Goal: Task Accomplishment & Management: Manage account settings

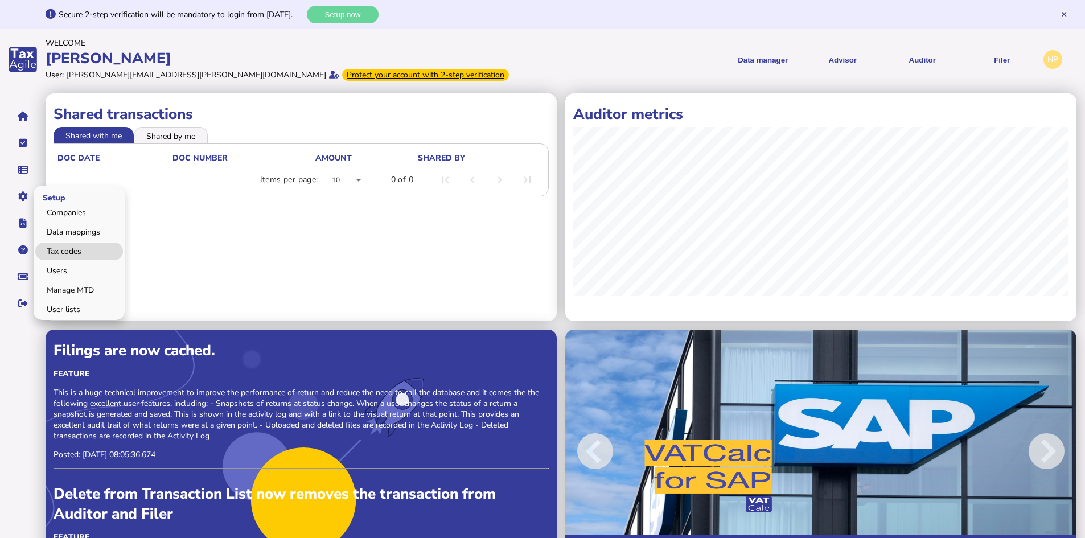
click at [70, 252] on link "Tax codes" at bounding box center [79, 252] width 88 height 18
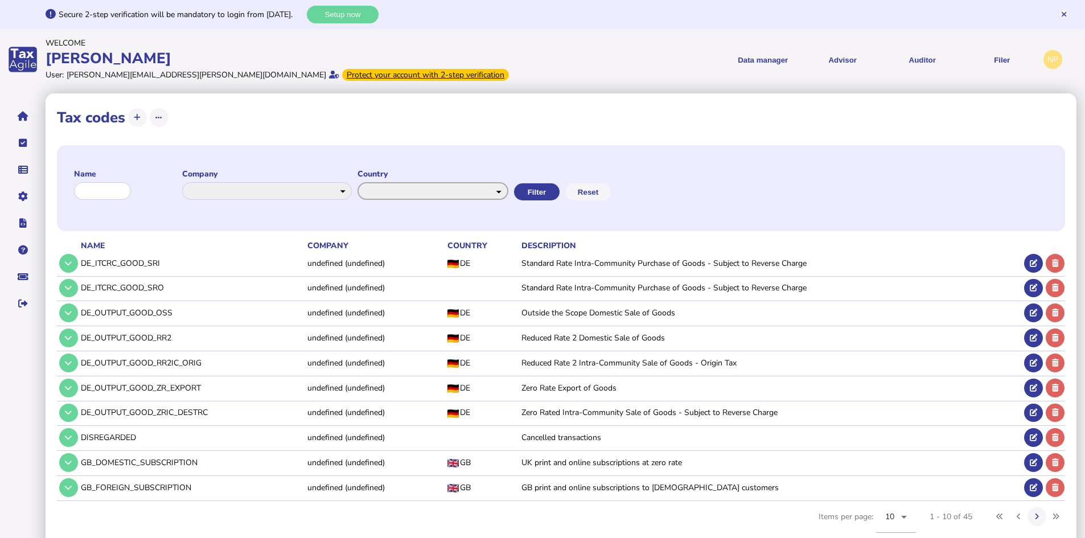
click at [508, 193] on select "**********" at bounding box center [433, 191] width 151 height 18
select select "*******"
click at [369, 182] on select "**********" at bounding box center [433, 191] width 151 height 18
click at [559, 191] on button "Filter" at bounding box center [536, 191] width 46 height 17
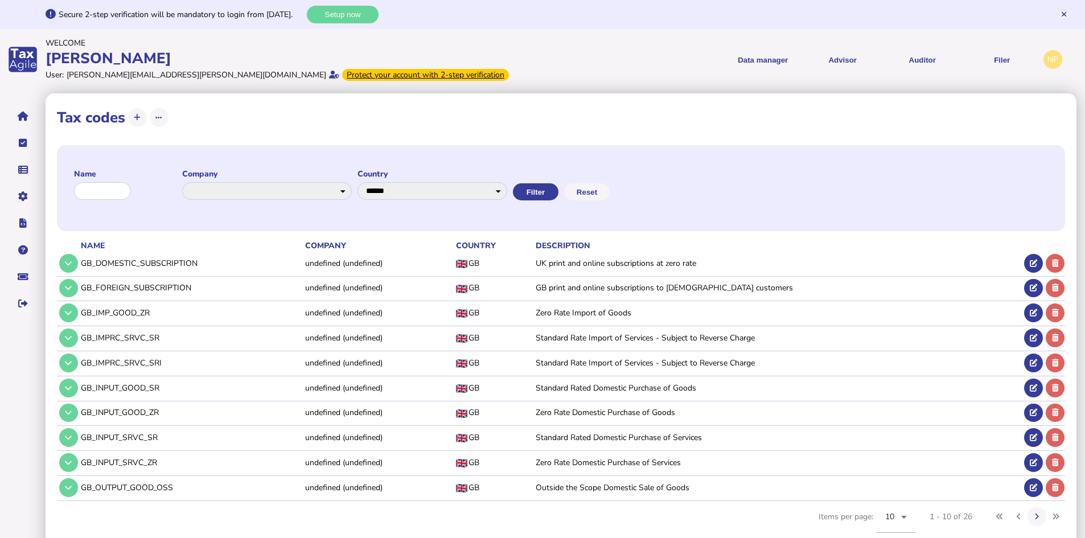
scroll to position [19, 0]
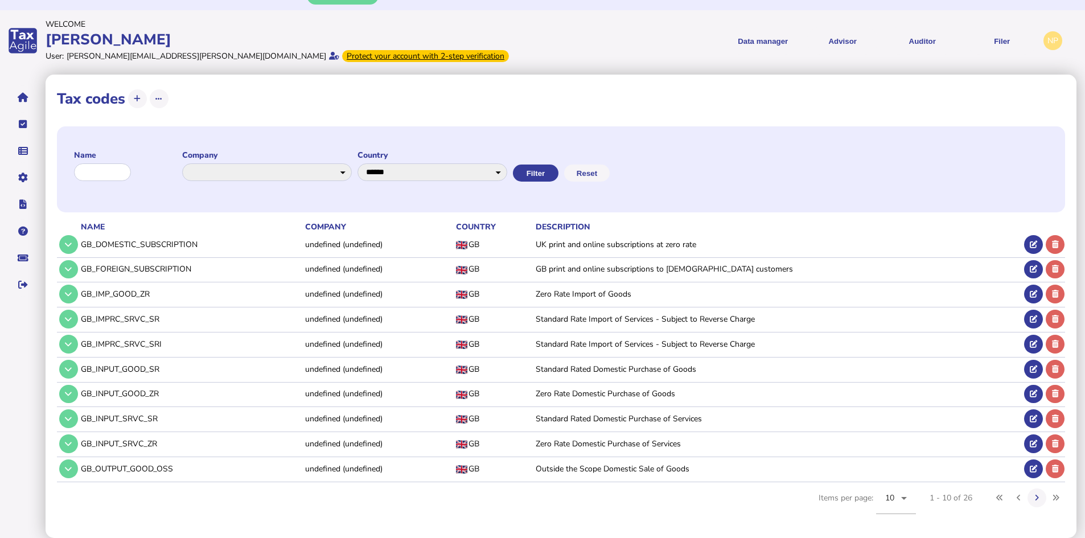
drag, startPoint x: 154, startPoint y: 295, endPoint x: 81, endPoint y: 297, distance: 72.3
click at [81, 297] on td "GB_IMP_GOOD_ZR" at bounding box center [191, 293] width 224 height 23
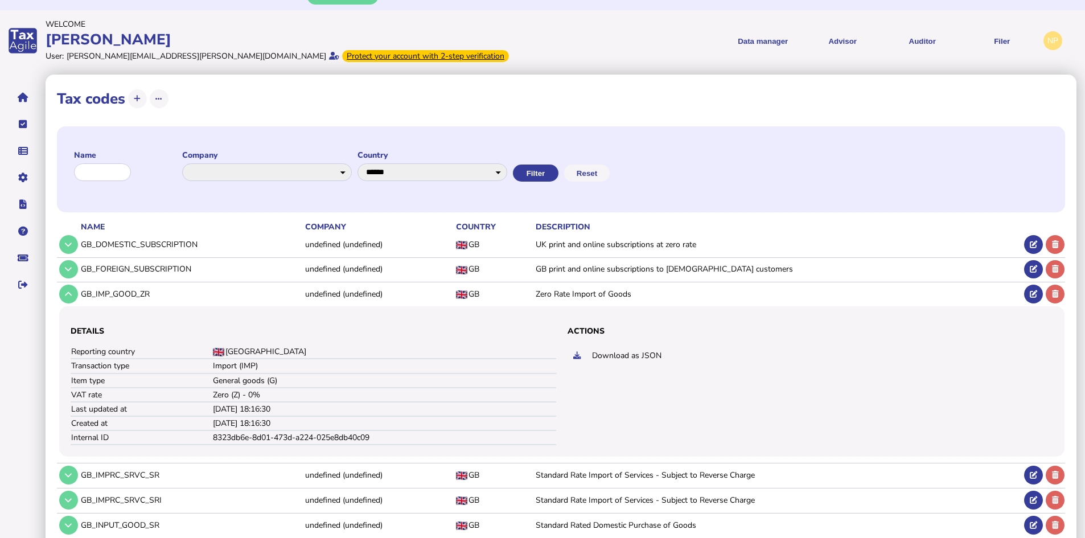
copy td "GB_IMP_GOOD_ZR"
click at [73, 294] on button at bounding box center [68, 294] width 19 height 19
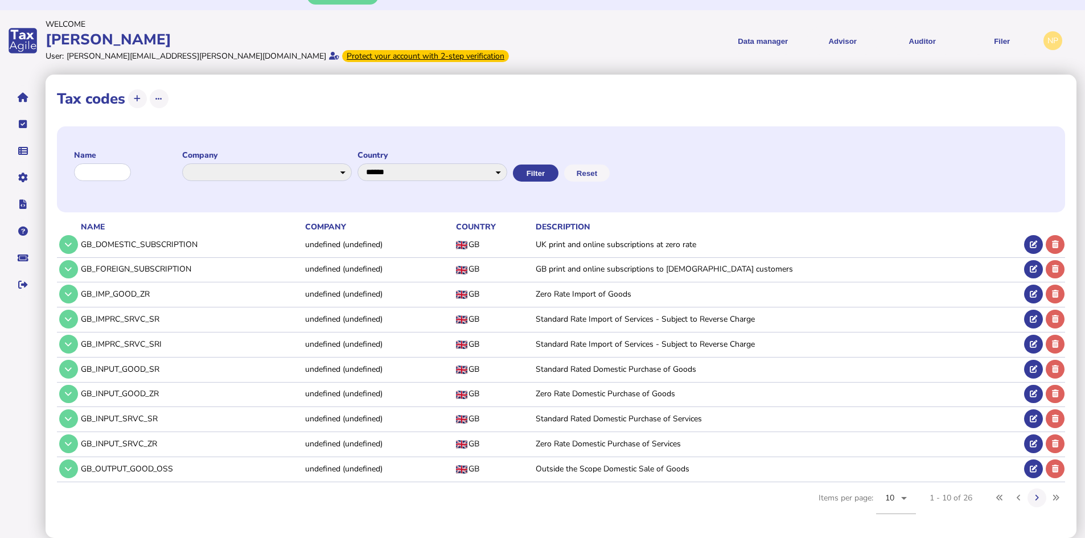
drag, startPoint x: 161, startPoint y: 318, endPoint x: 81, endPoint y: 318, distance: 79.7
click at [81, 318] on td "GB_IMPRC_SRVC_SR" at bounding box center [191, 318] width 224 height 23
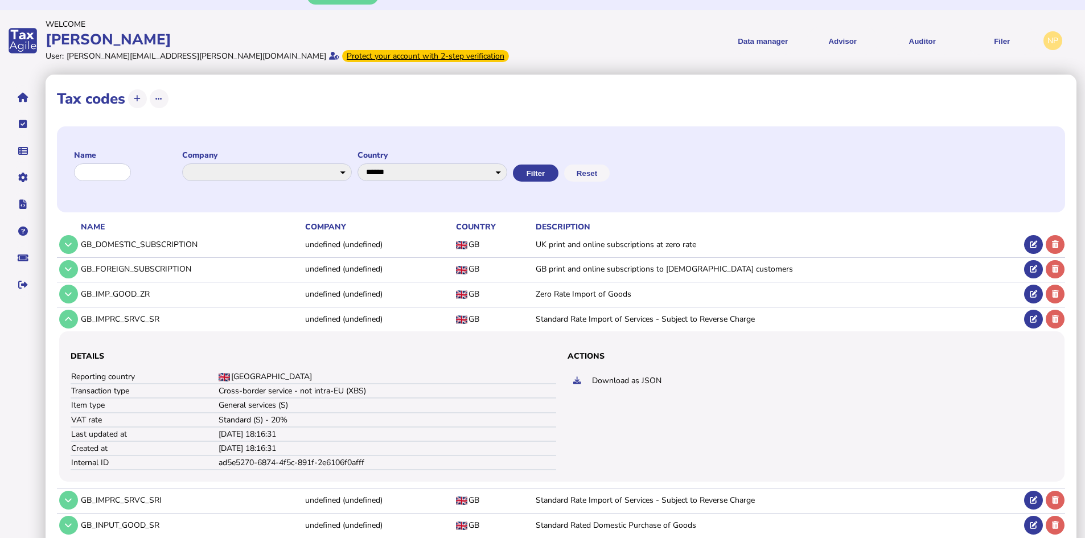
copy td "GB_IMPRC_SRVC_SR"
click at [71, 319] on icon at bounding box center [68, 318] width 7 height 7
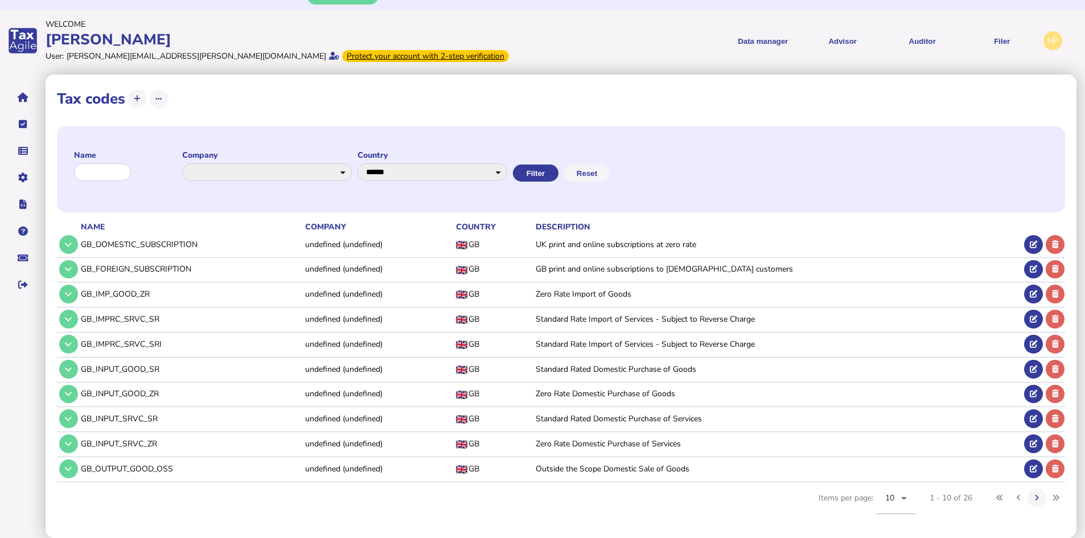
drag, startPoint x: 165, startPoint y: 344, endPoint x: 80, endPoint y: 344, distance: 84.8
click at [80, 344] on td "GB_IMPRC_SRVC_SRI" at bounding box center [191, 343] width 224 height 23
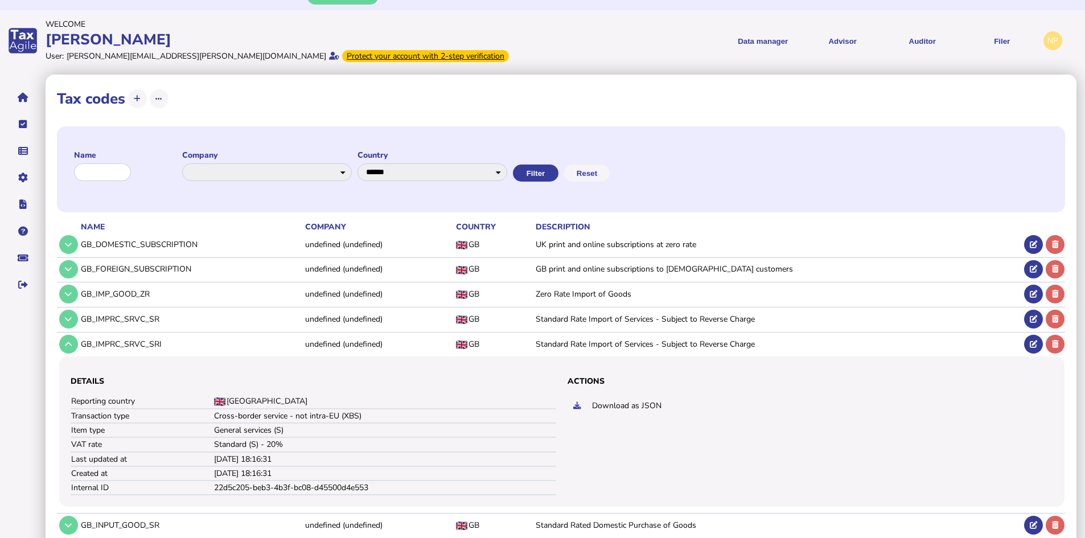
copy td "GB_IMPRC_SRVC_SRI"
click at [68, 347] on icon at bounding box center [68, 343] width 7 height 7
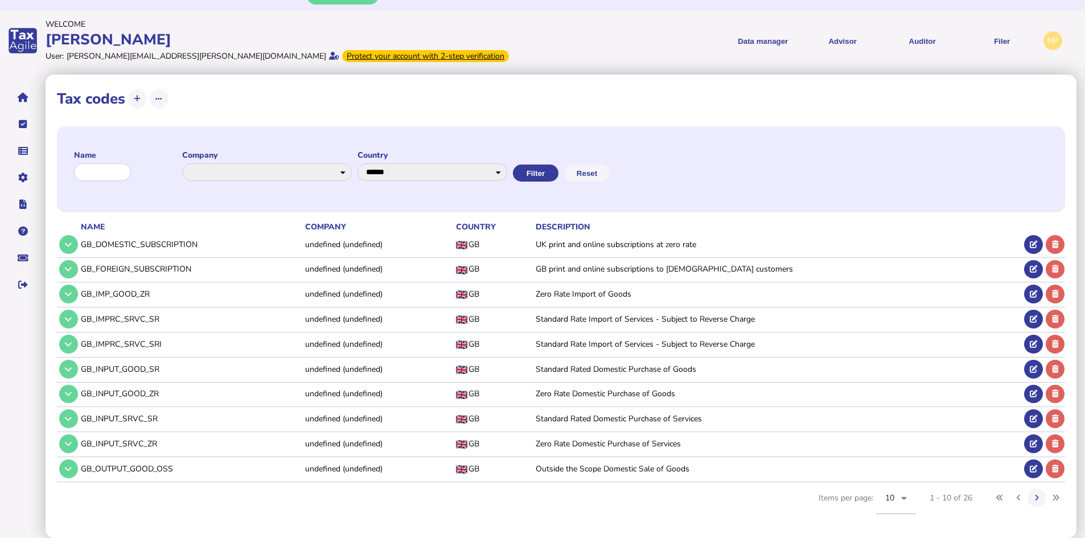
drag, startPoint x: 155, startPoint y: 371, endPoint x: 81, endPoint y: 373, distance: 74.6
click at [81, 373] on td "GB_INPUT_GOOD_SR" at bounding box center [191, 368] width 224 height 23
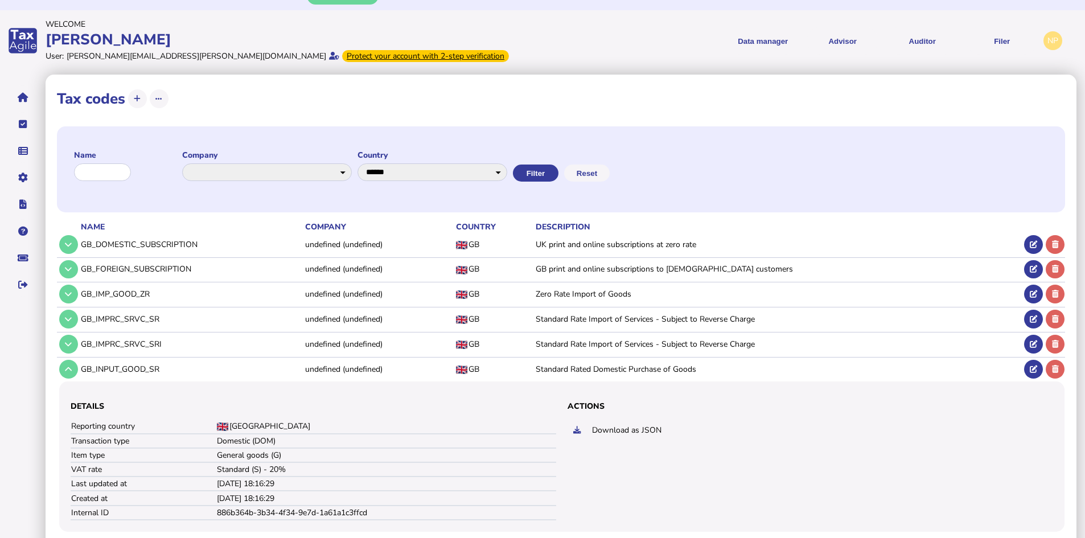
copy td "GB_INPUT_GOOD_SR"
click at [71, 369] on icon at bounding box center [68, 369] width 7 height 7
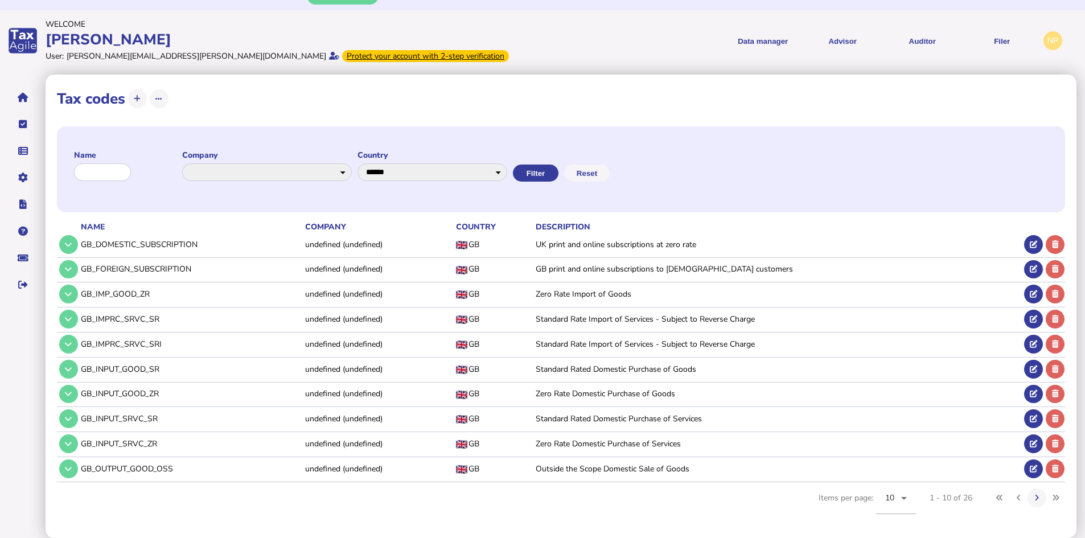
drag, startPoint x: 160, startPoint y: 394, endPoint x: 81, endPoint y: 394, distance: 79.1
click at [81, 394] on td "GB_INPUT_GOOD_ZR" at bounding box center [191, 393] width 224 height 23
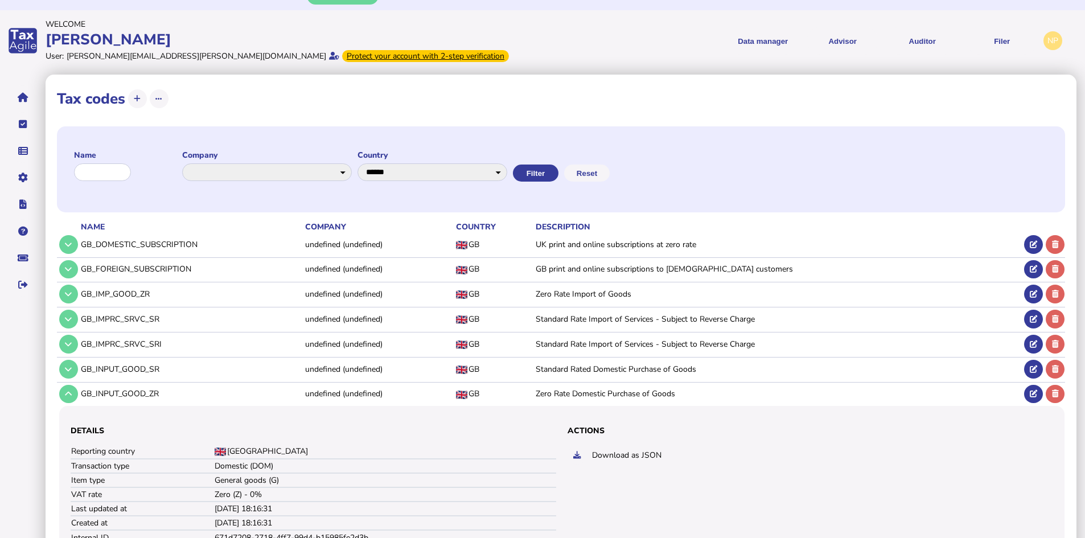
copy td "GB_INPUT_GOOD_ZR"
click at [71, 397] on icon at bounding box center [68, 393] width 7 height 7
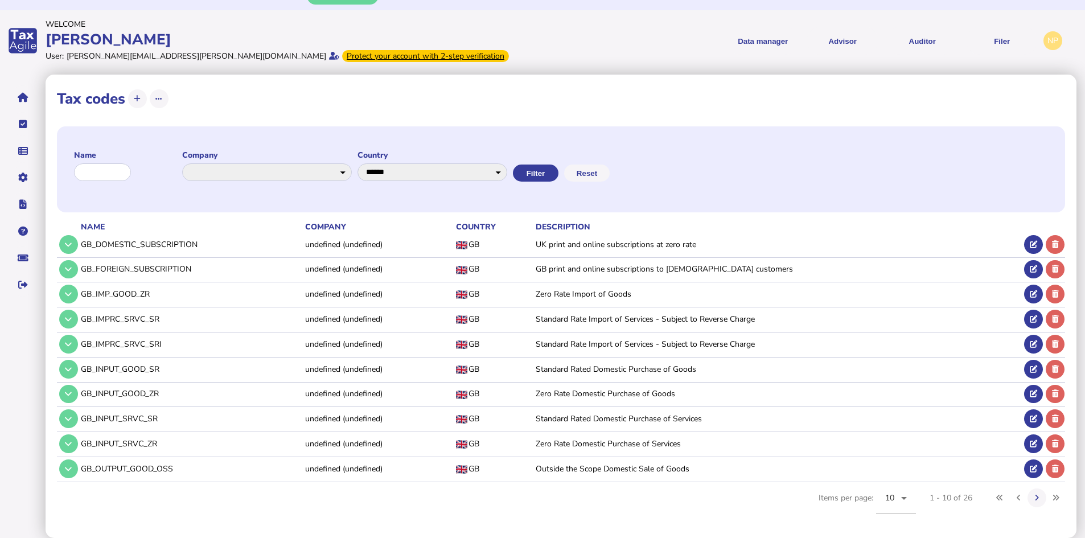
drag, startPoint x: 162, startPoint y: 418, endPoint x: 82, endPoint y: 421, distance: 79.8
click at [82, 421] on td "GB_INPUT_SRVC_SR" at bounding box center [191, 418] width 224 height 23
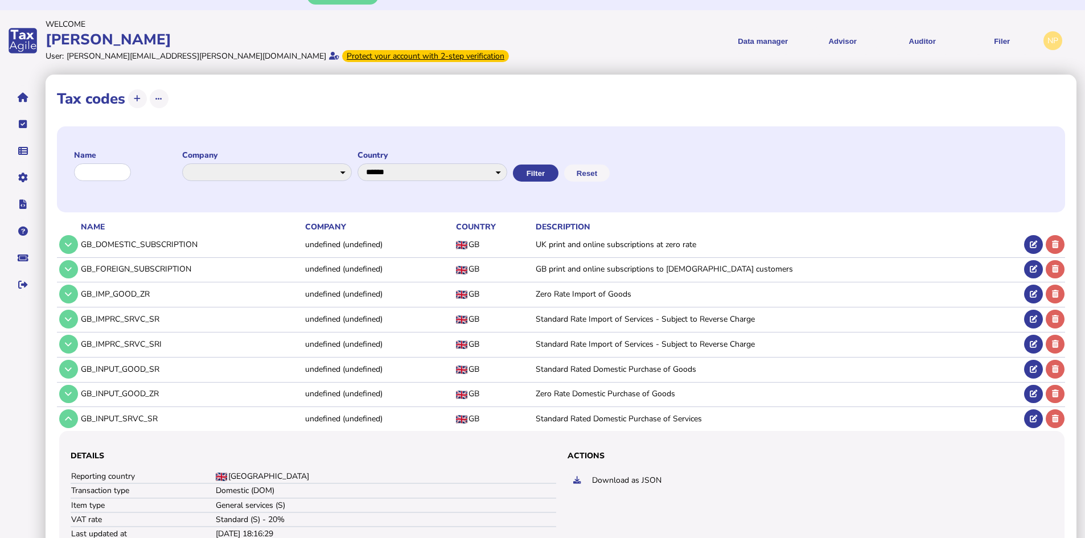
copy td "GB_INPUT_SRVC_SR"
click at [71, 421] on icon at bounding box center [68, 418] width 7 height 7
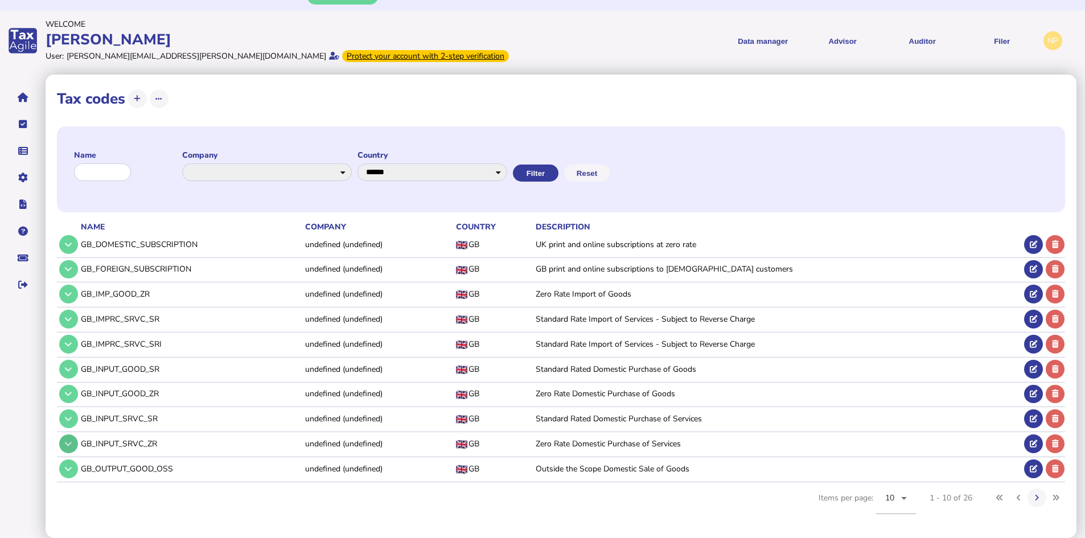
drag, startPoint x: 159, startPoint y: 444, endPoint x: 73, endPoint y: 450, distance: 86.8
click at [73, 450] on tr "GB_INPUT_SRVC_ZR undefined (undefined) GB Zero Rate Domestic Purchase of Servic…" at bounding box center [561, 443] width 1008 height 23
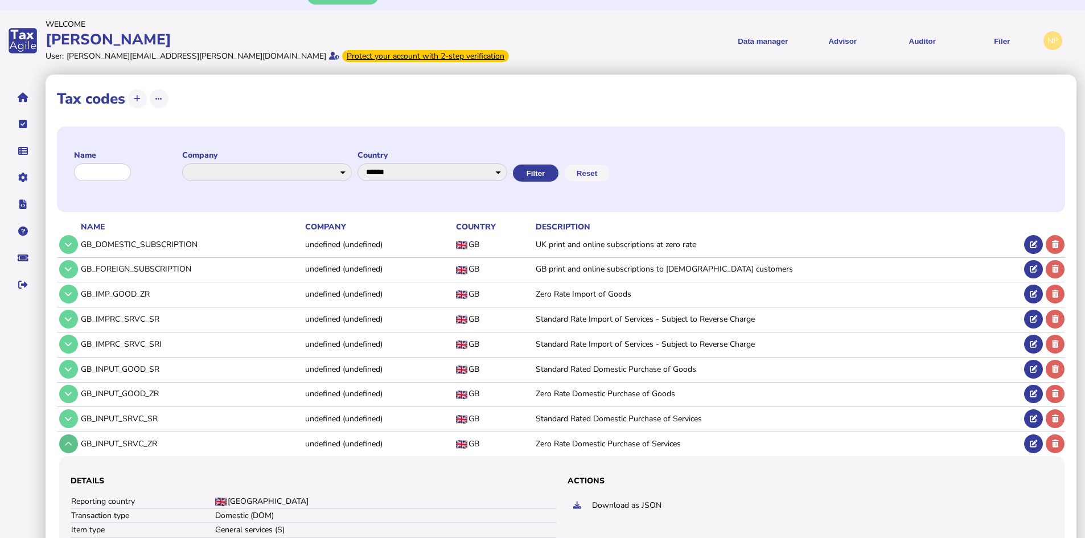
copy tr "GB_INPUT_SRVC_ZR"
click at [72, 444] on button at bounding box center [68, 443] width 19 height 19
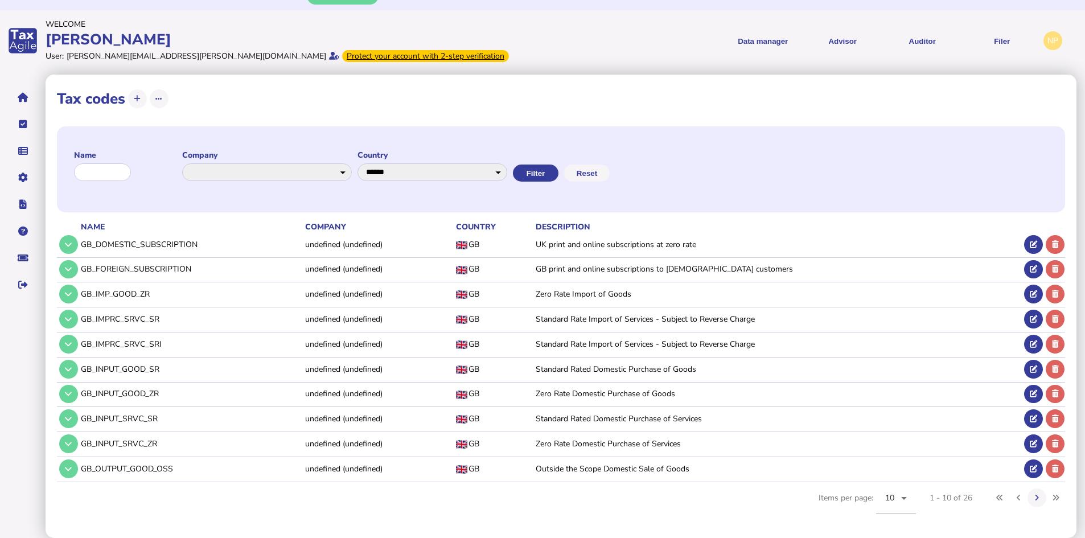
drag, startPoint x: 181, startPoint y: 472, endPoint x: 81, endPoint y: 474, distance: 100.2
click at [81, 474] on td "GB_OUTPUT_GOOD_OSS" at bounding box center [191, 468] width 224 height 23
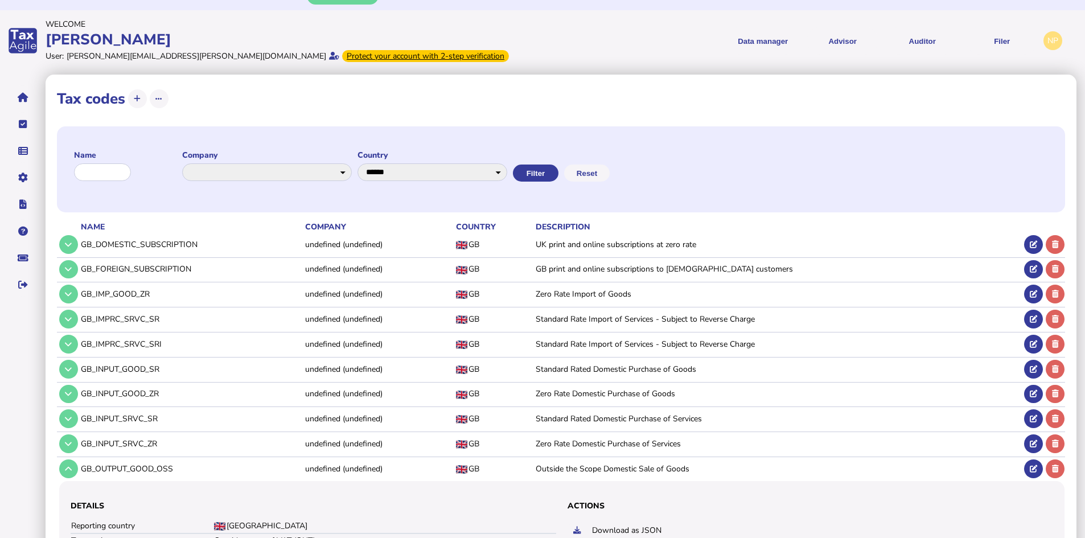
copy td "GB_OUTPUT_GOOD_OSS"
click at [69, 471] on icon at bounding box center [68, 468] width 7 height 7
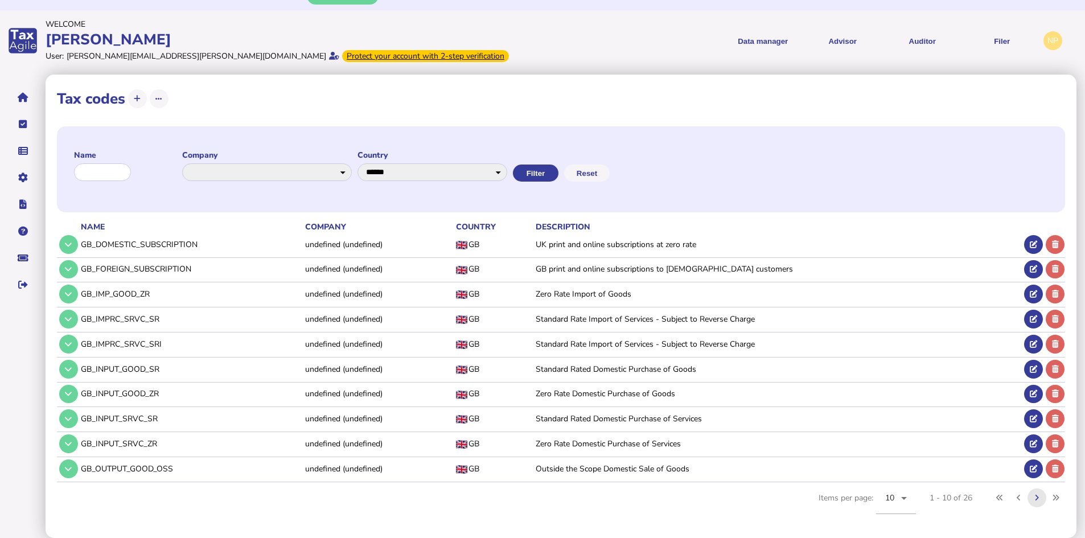
click at [1037, 498] on icon at bounding box center [1037, 497] width 4 height 7
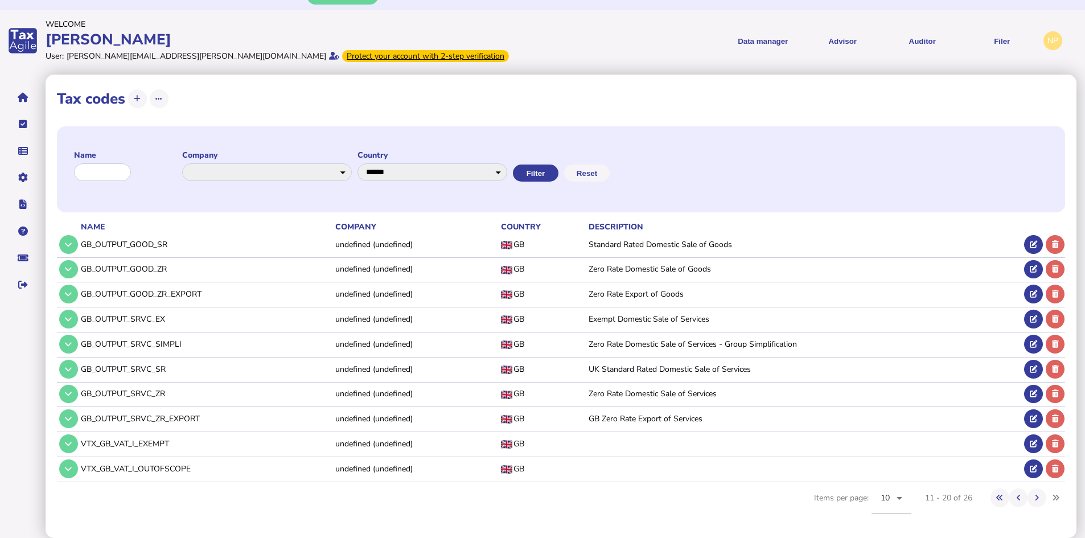
drag, startPoint x: 169, startPoint y: 244, endPoint x: 81, endPoint y: 244, distance: 87.7
click at [81, 244] on td "GB_OUTPUT_GOOD_SR" at bounding box center [206, 244] width 254 height 23
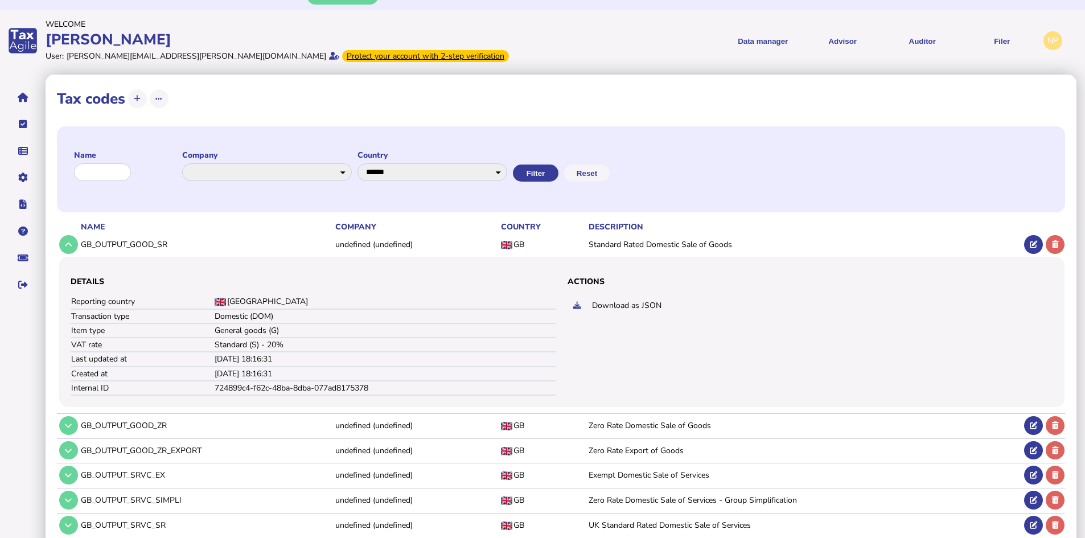
copy td "GB_OUTPUT_GOOD_SR"
click at [67, 245] on icon at bounding box center [68, 244] width 7 height 7
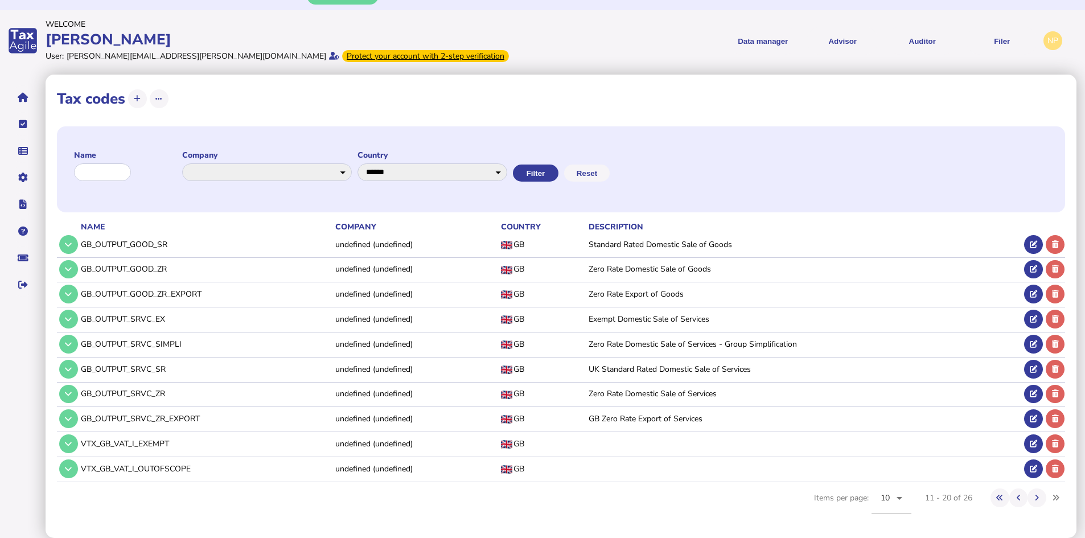
drag, startPoint x: 170, startPoint y: 270, endPoint x: 80, endPoint y: 268, distance: 89.4
click at [80, 269] on td "GB_OUTPUT_GOOD_ZR" at bounding box center [206, 268] width 254 height 23
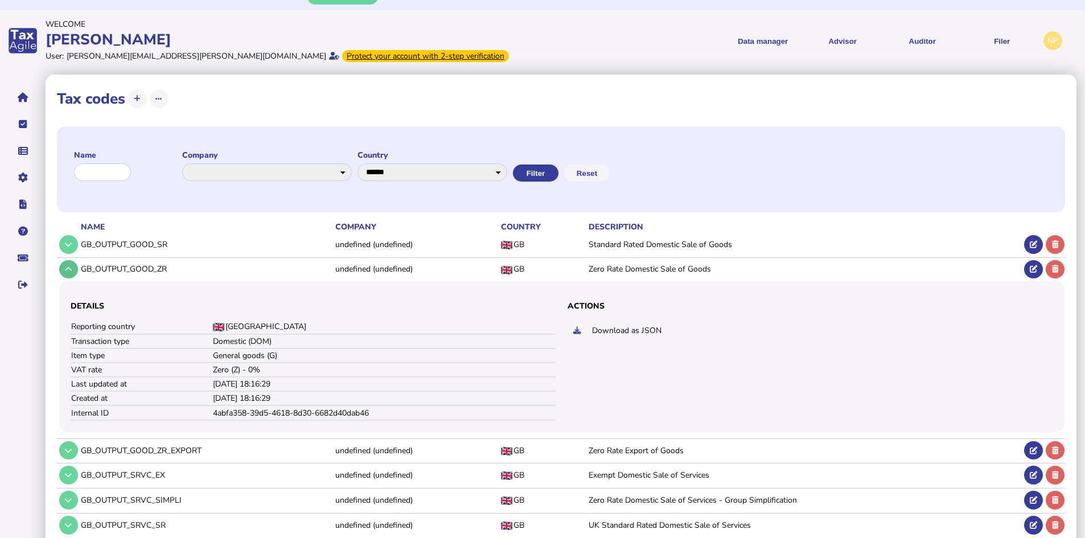
copy td "GB_OUTPUT_GOOD_ZR"
click at [68, 270] on icon at bounding box center [68, 268] width 7 height 7
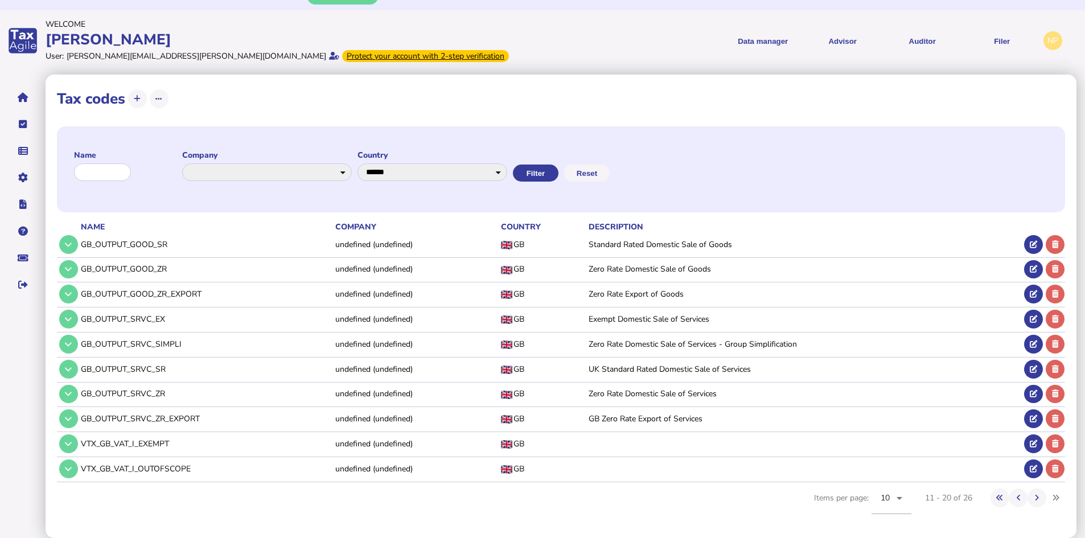
drag, startPoint x: 202, startPoint y: 293, endPoint x: 81, endPoint y: 303, distance: 120.6
click at [81, 303] on td "GB_OUTPUT_GOOD_ZR_EXPORT" at bounding box center [206, 293] width 254 height 23
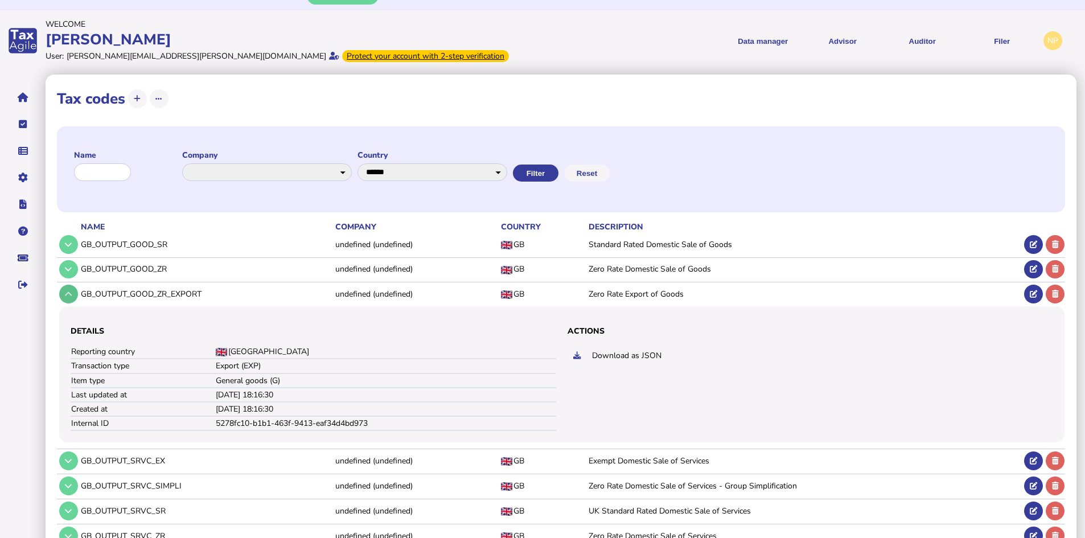
click at [68, 293] on icon at bounding box center [68, 293] width 7 height 7
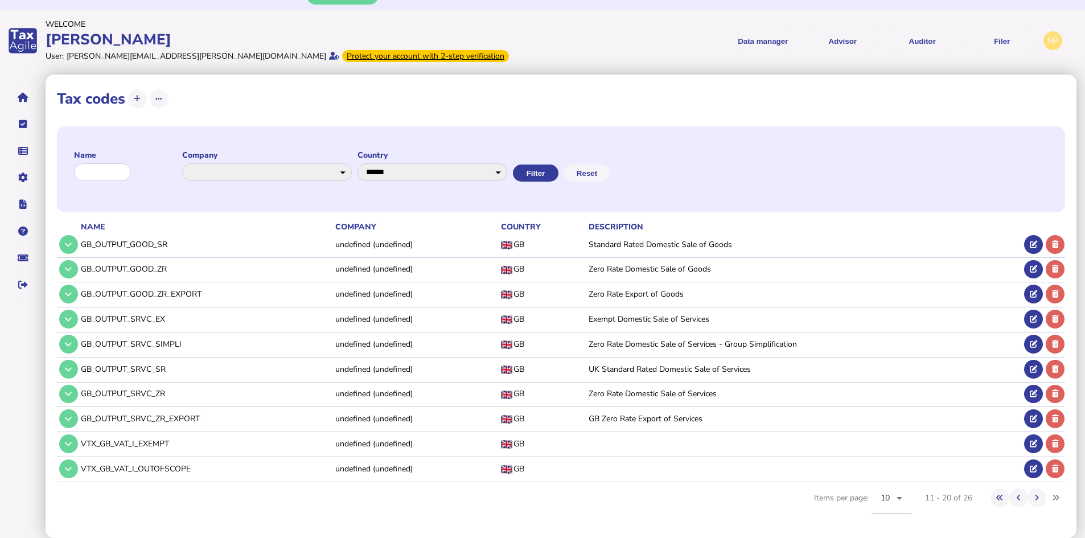
drag, startPoint x: 168, startPoint y: 319, endPoint x: 83, endPoint y: 327, distance: 85.8
click at [83, 327] on td "GB_OUTPUT_SRVC_EX" at bounding box center [206, 318] width 254 height 23
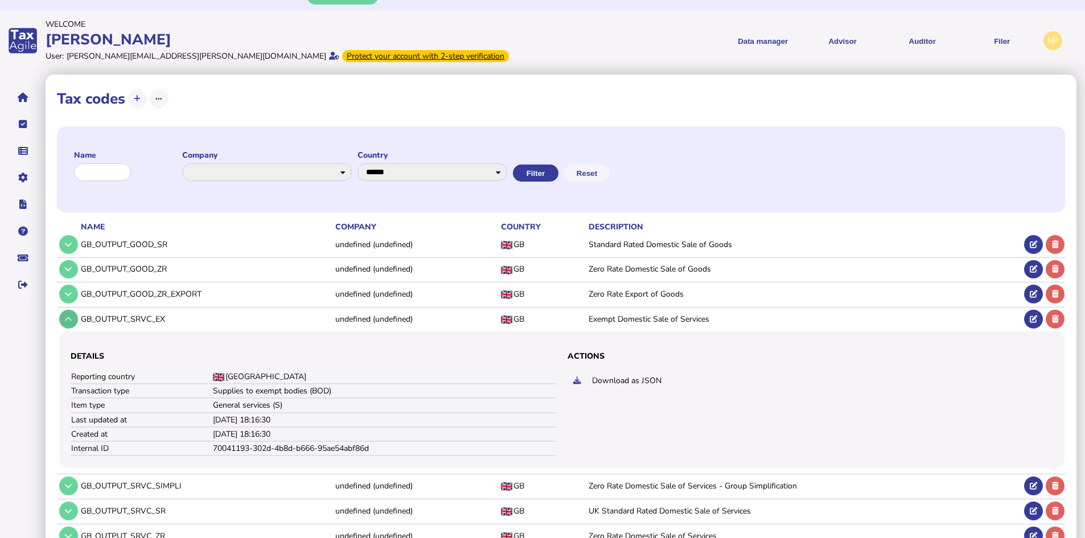
click at [67, 320] on icon at bounding box center [68, 318] width 7 height 7
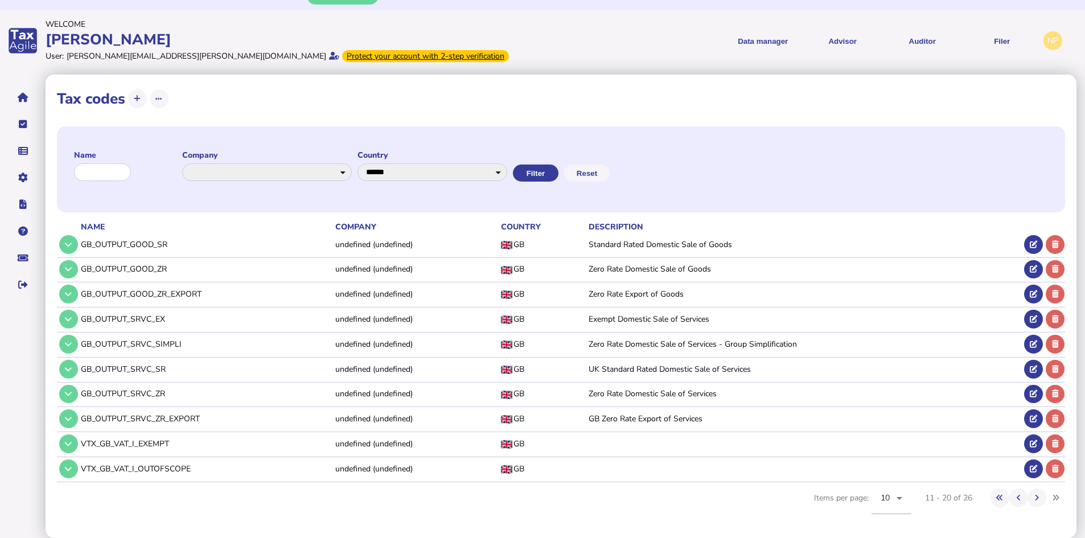
drag, startPoint x: 183, startPoint y: 346, endPoint x: 80, endPoint y: 348, distance: 103.7
click at [80, 348] on td "GB_OUTPUT_SRVC_SIMPLI" at bounding box center [206, 343] width 254 height 23
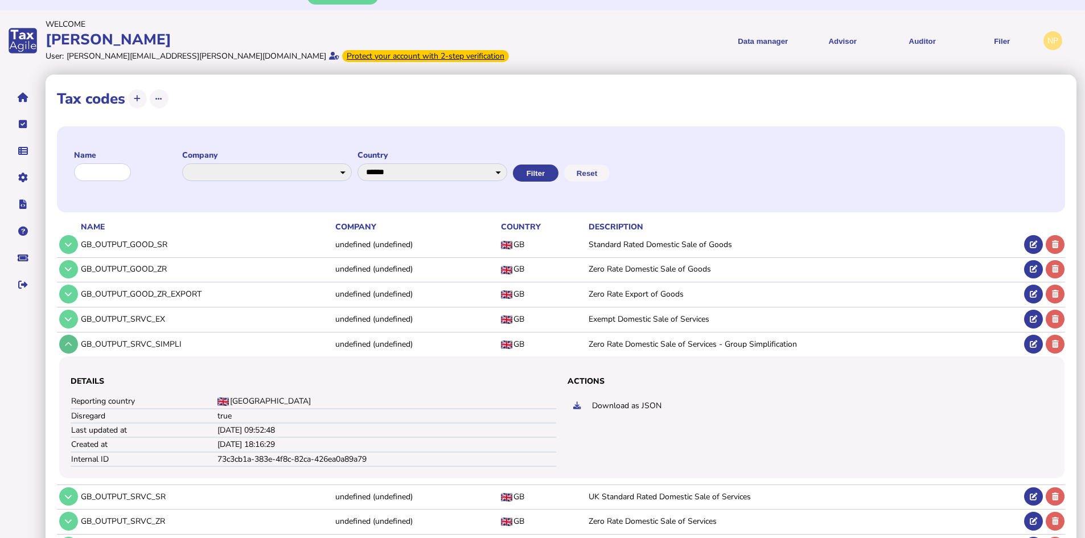
click at [72, 343] on icon at bounding box center [68, 343] width 7 height 7
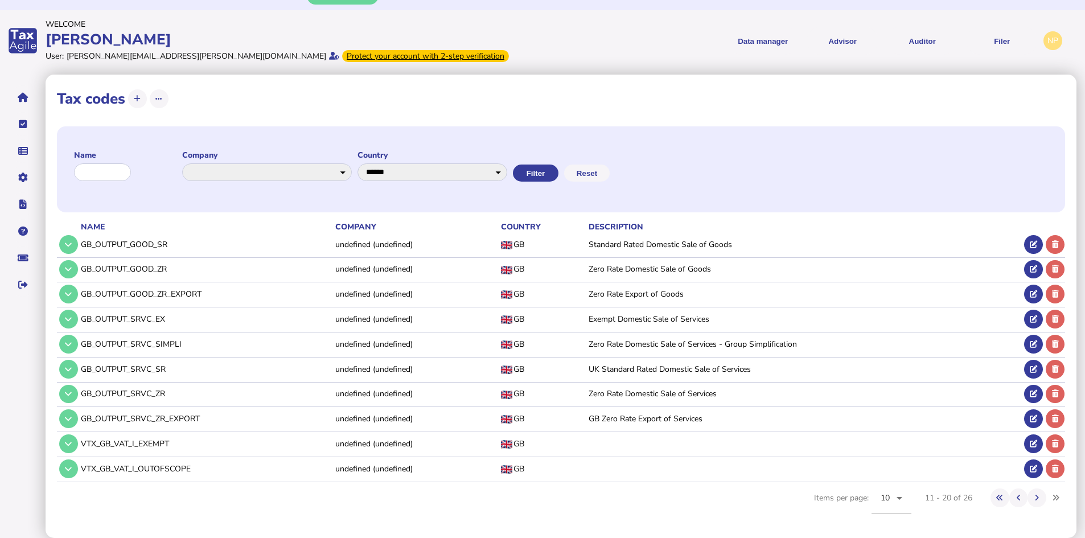
drag, startPoint x: 168, startPoint y: 371, endPoint x: 81, endPoint y: 379, distance: 87.4
click at [81, 379] on td "GB_OUTPUT_SRVC_SR" at bounding box center [206, 368] width 254 height 23
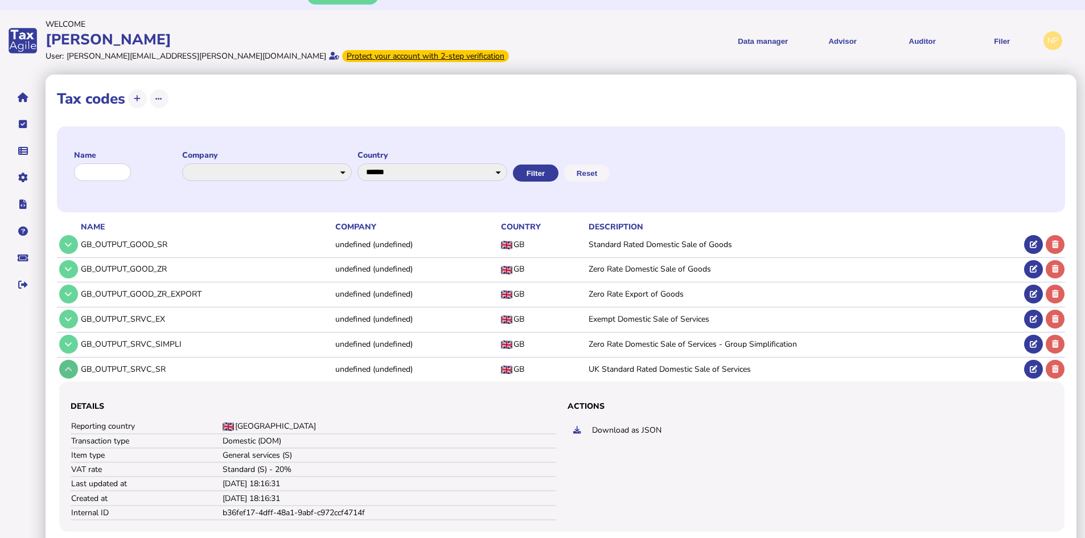
click at [68, 367] on icon at bounding box center [68, 369] width 7 height 7
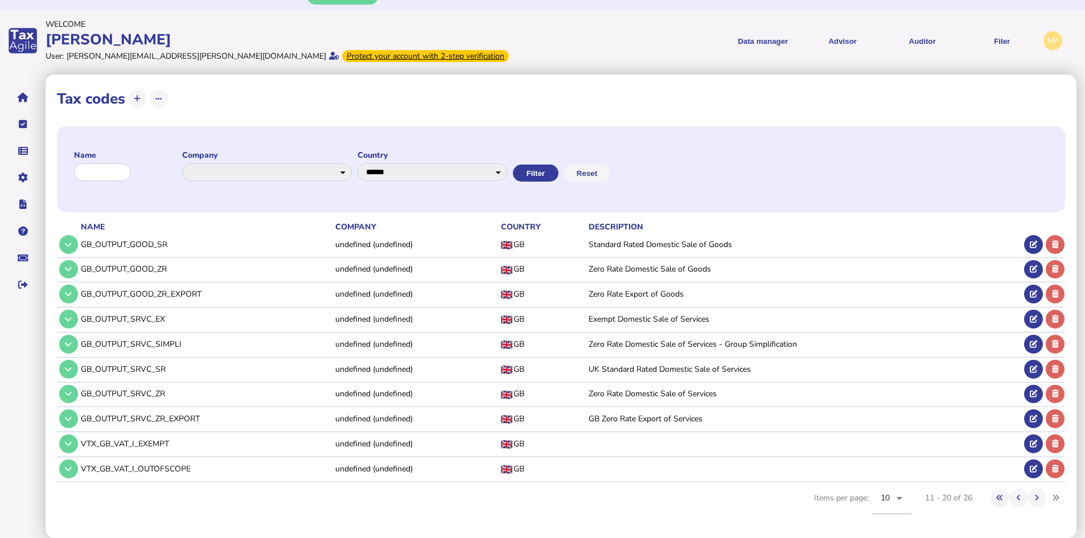
drag, startPoint x: 168, startPoint y: 395, endPoint x: 83, endPoint y: 388, distance: 85.6
click at [83, 388] on td "GB_OUTPUT_SRVC_ZR" at bounding box center [206, 393] width 254 height 23
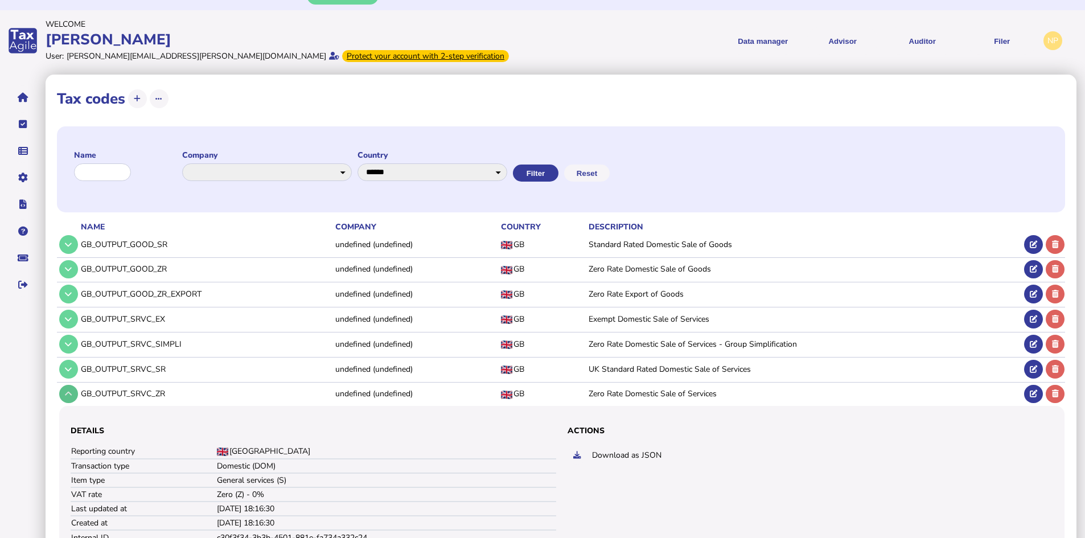
click at [68, 395] on icon at bounding box center [68, 393] width 7 height 7
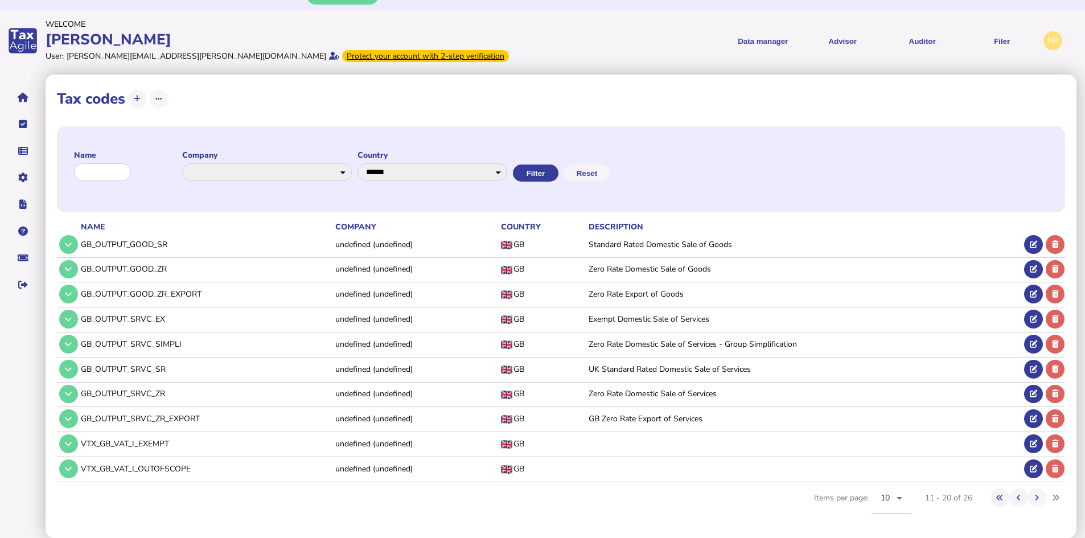
drag, startPoint x: 184, startPoint y: 418, endPoint x: 81, endPoint y: 418, distance: 103.6
click at [81, 418] on td "GB_OUTPUT_SRVC_ZR_EXPORT" at bounding box center [206, 418] width 254 height 23
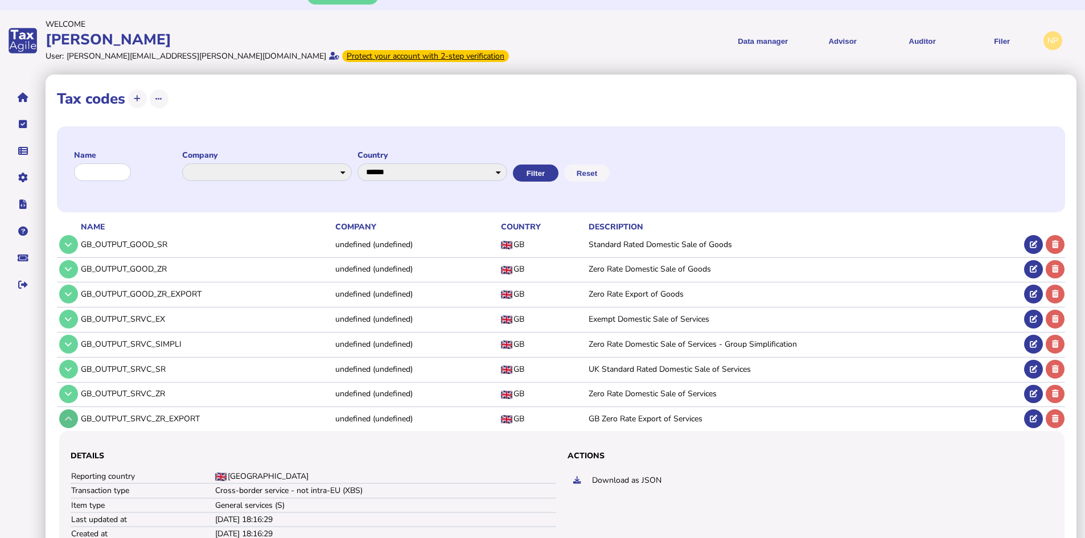
click at [69, 419] on icon at bounding box center [68, 418] width 7 height 7
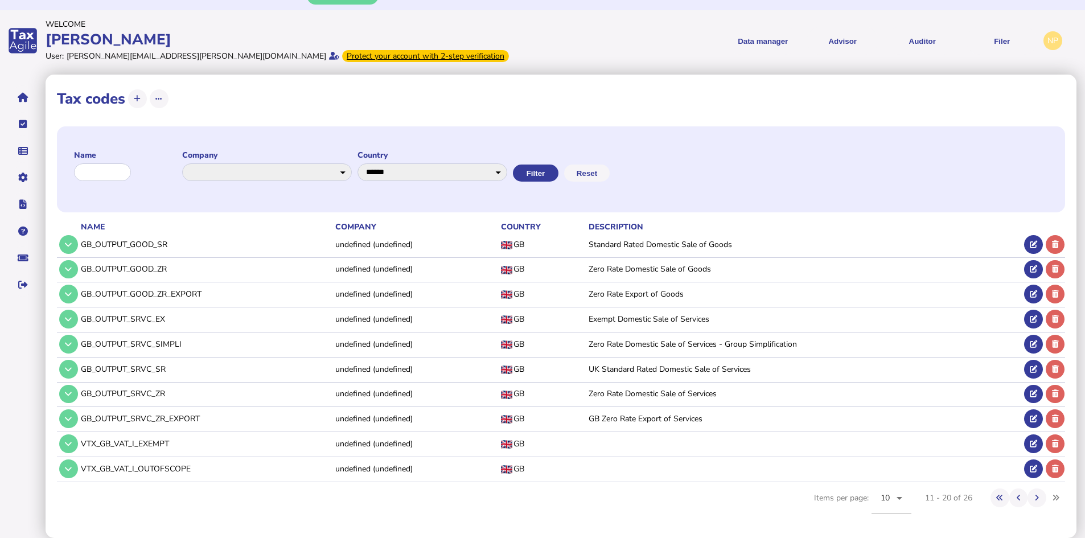
drag, startPoint x: 158, startPoint y: 442, endPoint x: 80, endPoint y: 441, distance: 78.6
click at [80, 441] on td "VTX_GB_VAT_I_EXEMPT" at bounding box center [206, 443] width 254 height 23
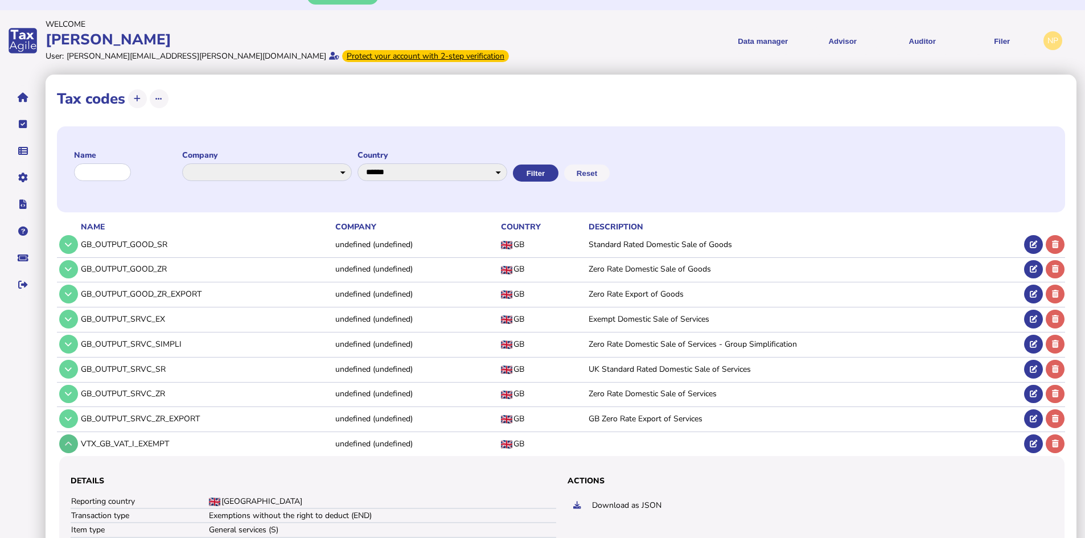
click at [70, 447] on icon at bounding box center [68, 443] width 7 height 7
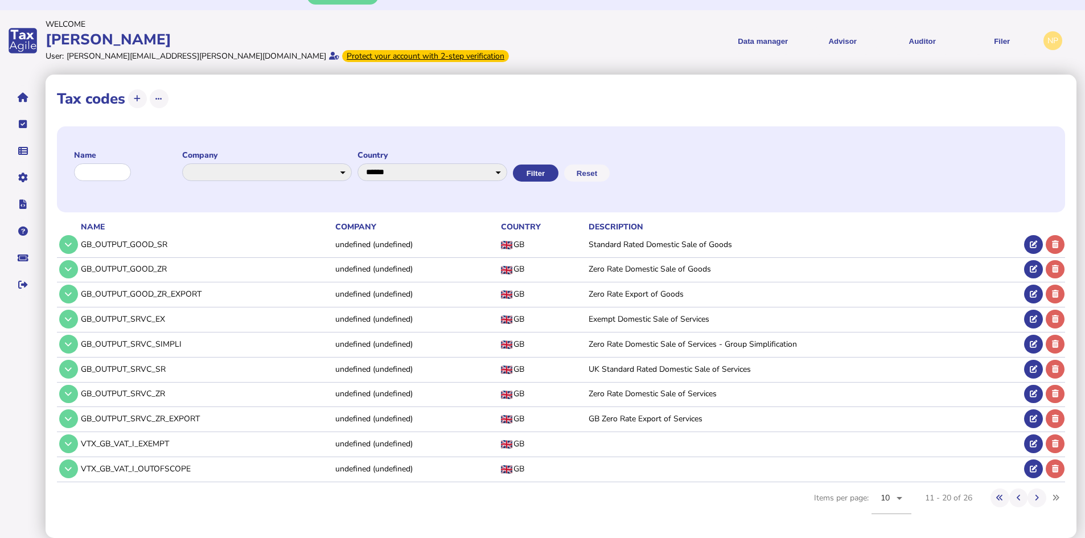
drag, startPoint x: 192, startPoint y: 467, endPoint x: 81, endPoint y: 471, distance: 111.1
click at [81, 471] on td "VTX_GB_VAT_I_OUTOFSCOPE" at bounding box center [206, 468] width 254 height 23
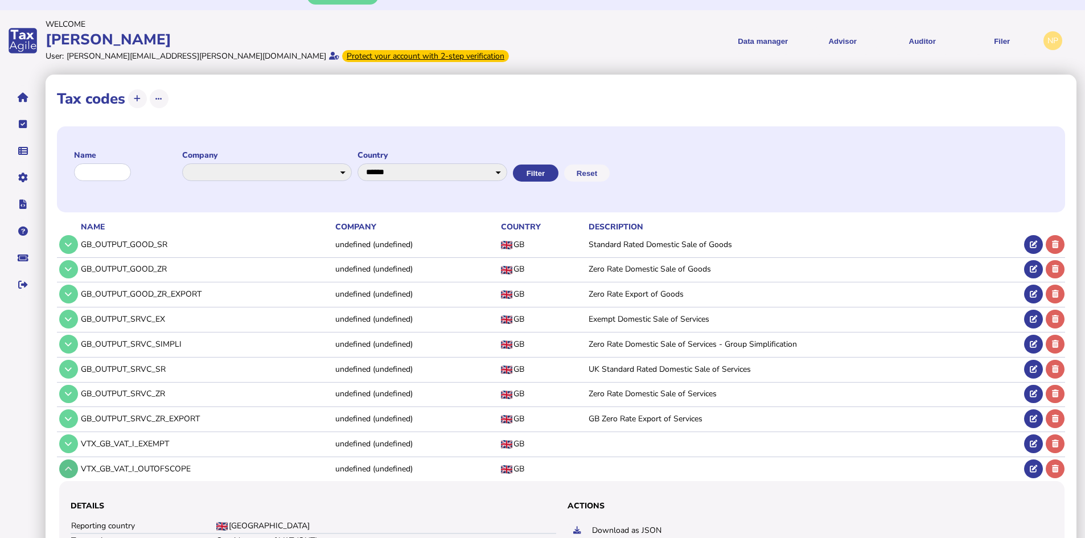
click at [71, 467] on icon at bounding box center [68, 468] width 7 height 7
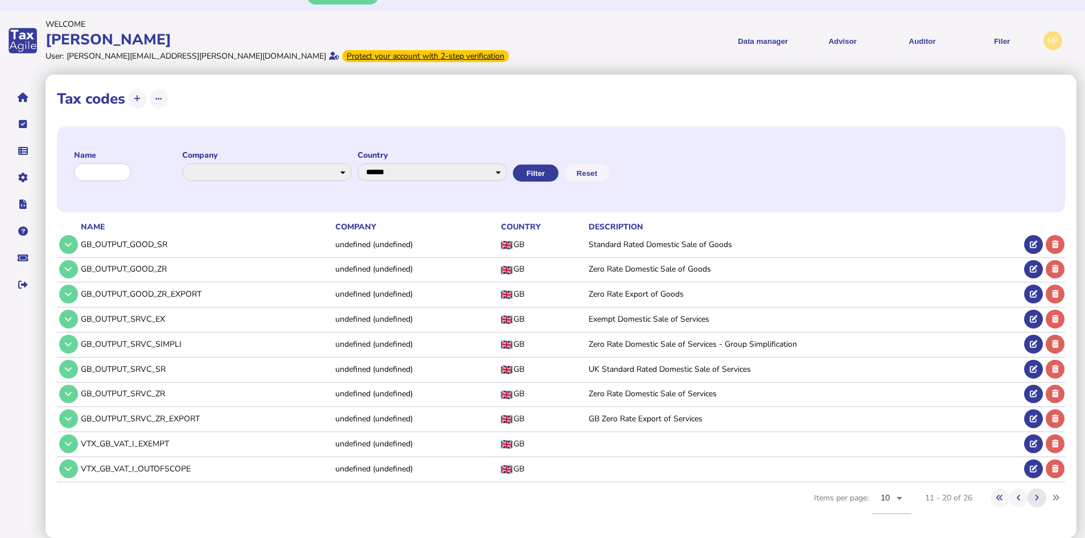
click at [1036, 498] on icon at bounding box center [1037, 497] width 4 height 7
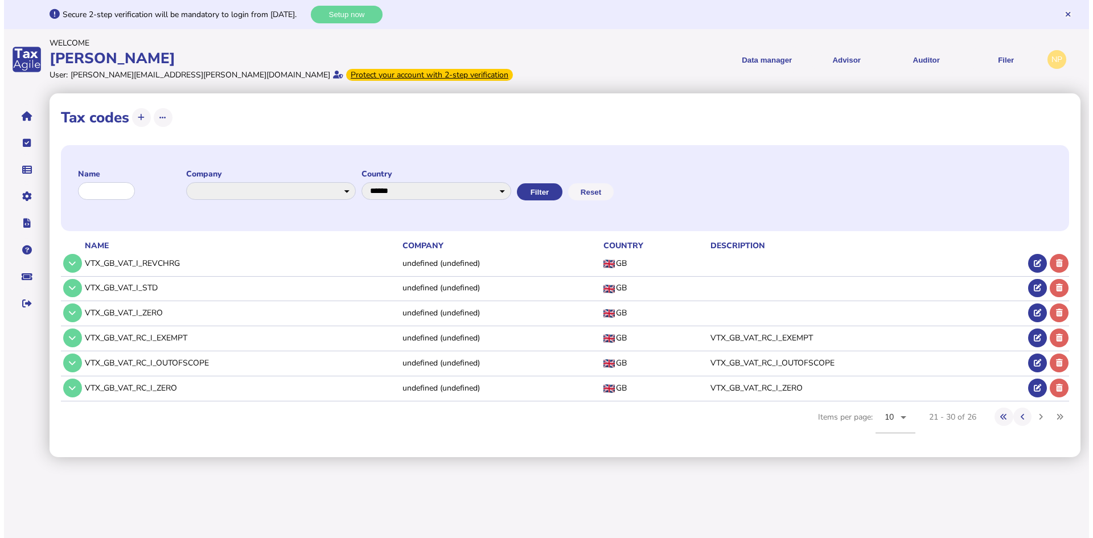
scroll to position [0, 0]
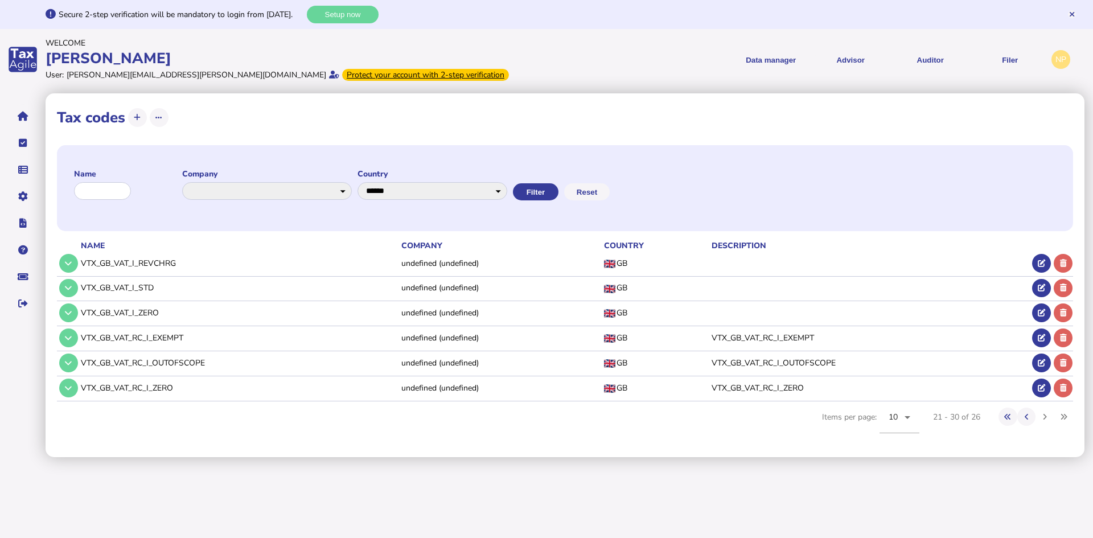
drag, startPoint x: 176, startPoint y: 262, endPoint x: 82, endPoint y: 258, distance: 94.6
click at [83, 258] on td "VTX_GB_VAT_I_REVCHRG" at bounding box center [239, 263] width 321 height 23
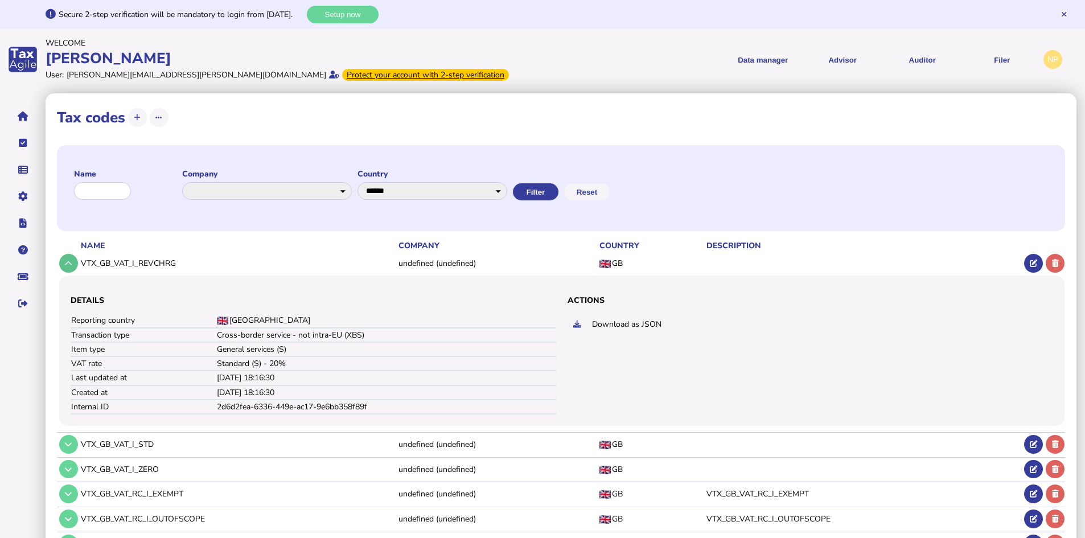
click at [73, 263] on button at bounding box center [68, 263] width 19 height 19
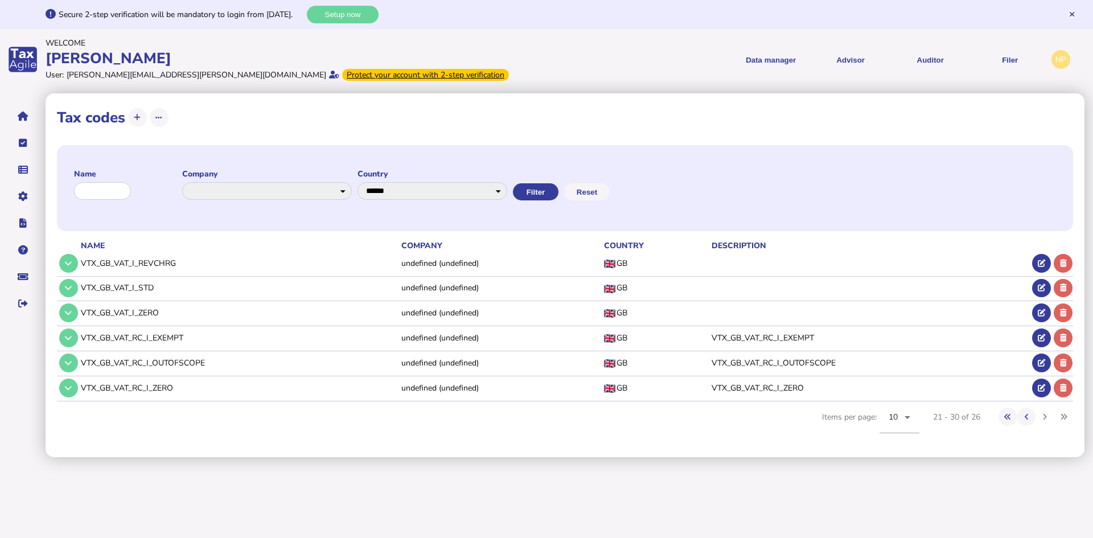
drag, startPoint x: 158, startPoint y: 288, endPoint x: 81, endPoint y: 288, distance: 77.4
click at [81, 288] on td "VTX_GB_VAT_I_STD" at bounding box center [239, 287] width 321 height 23
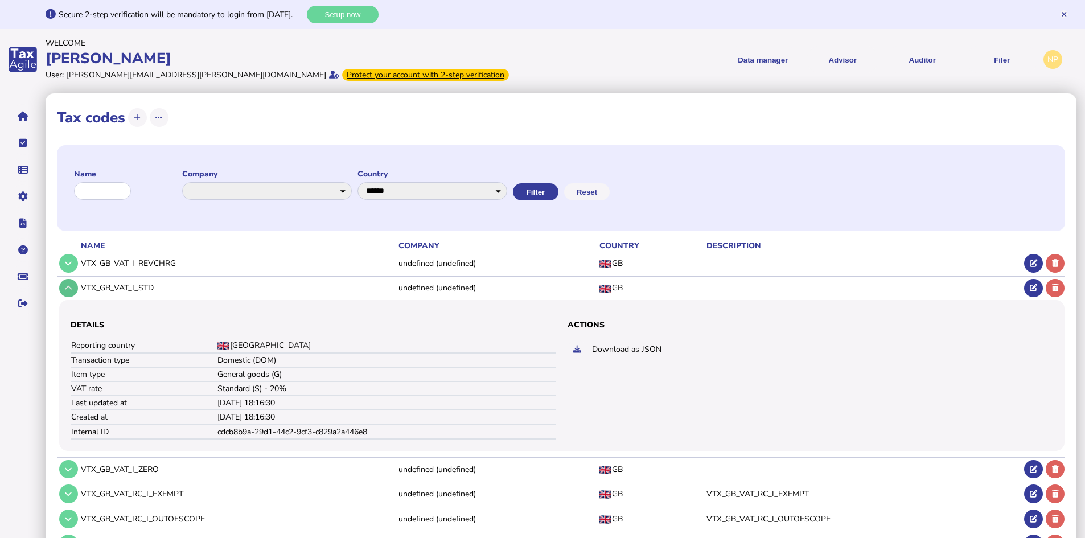
click at [72, 285] on icon at bounding box center [68, 287] width 7 height 7
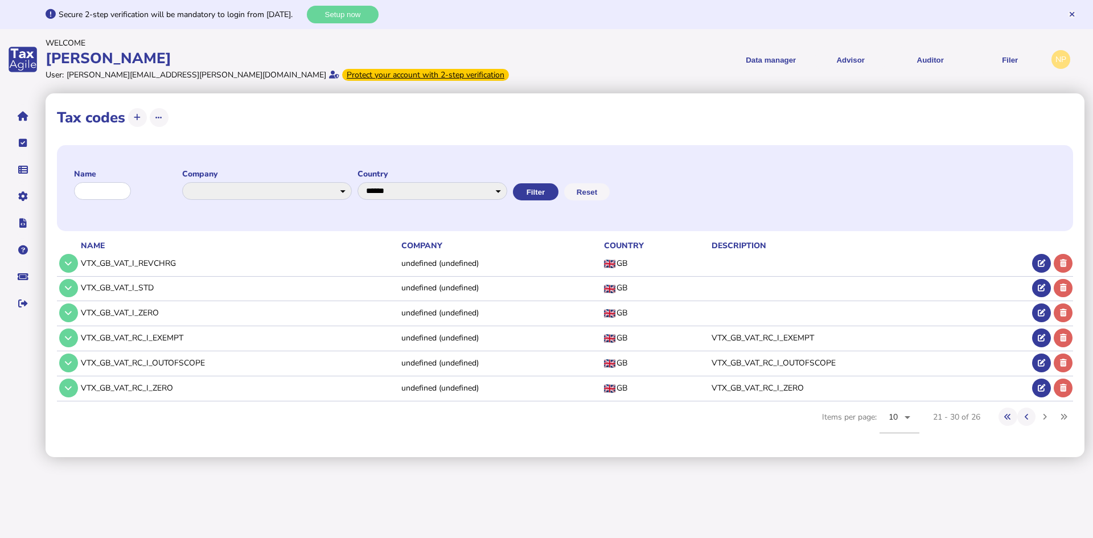
drag, startPoint x: 164, startPoint y: 314, endPoint x: 81, endPoint y: 314, distance: 83.1
click at [81, 314] on td "VTX_GB_VAT_I_ZERO" at bounding box center [239, 312] width 321 height 23
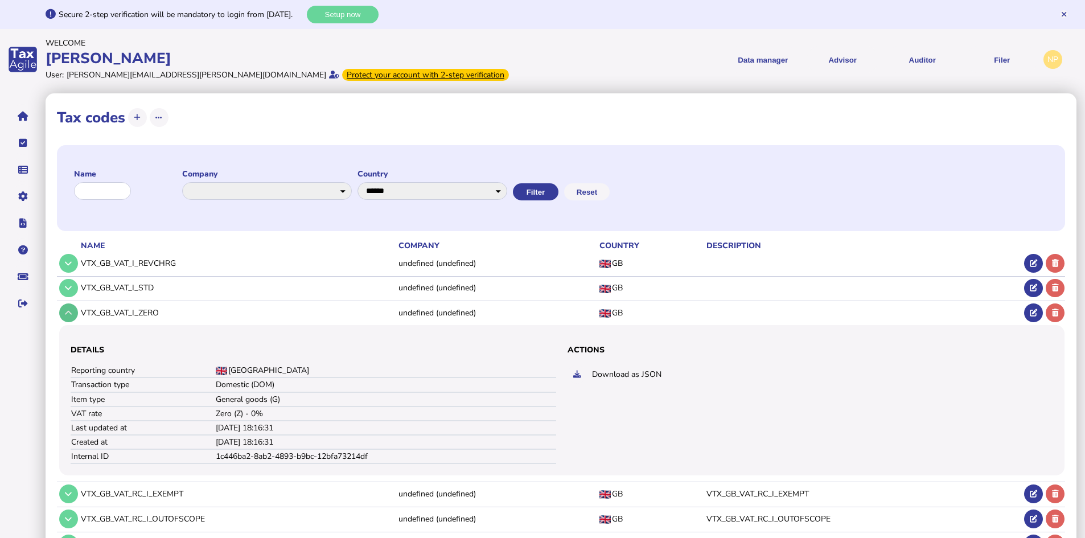
click at [73, 314] on button at bounding box center [68, 312] width 19 height 19
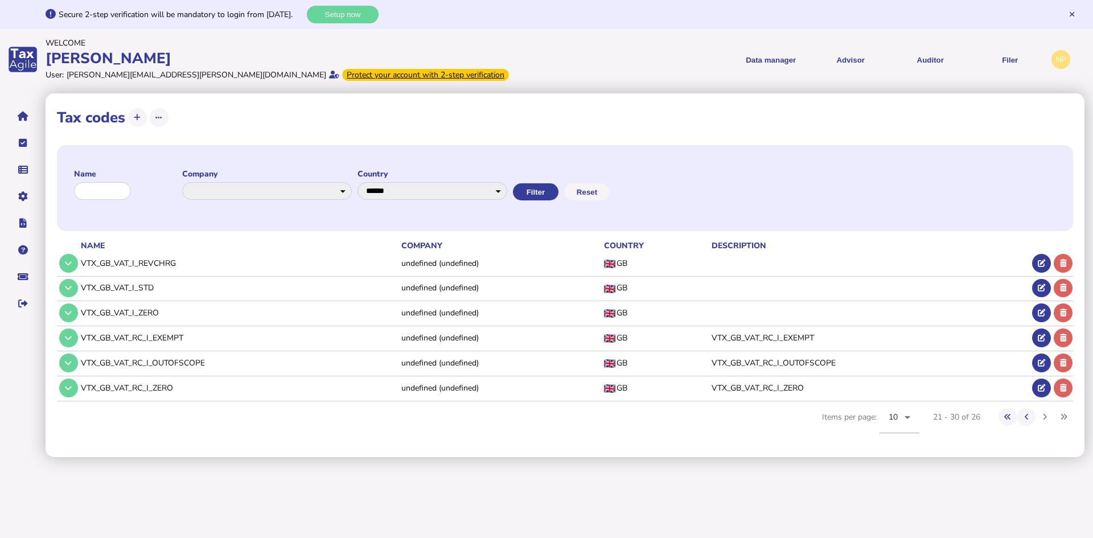
drag, startPoint x: 187, startPoint y: 339, endPoint x: 80, endPoint y: 337, distance: 106.5
click at [80, 337] on td "VTX_GB_VAT_RC_I_EXEMPT" at bounding box center [239, 337] width 321 height 23
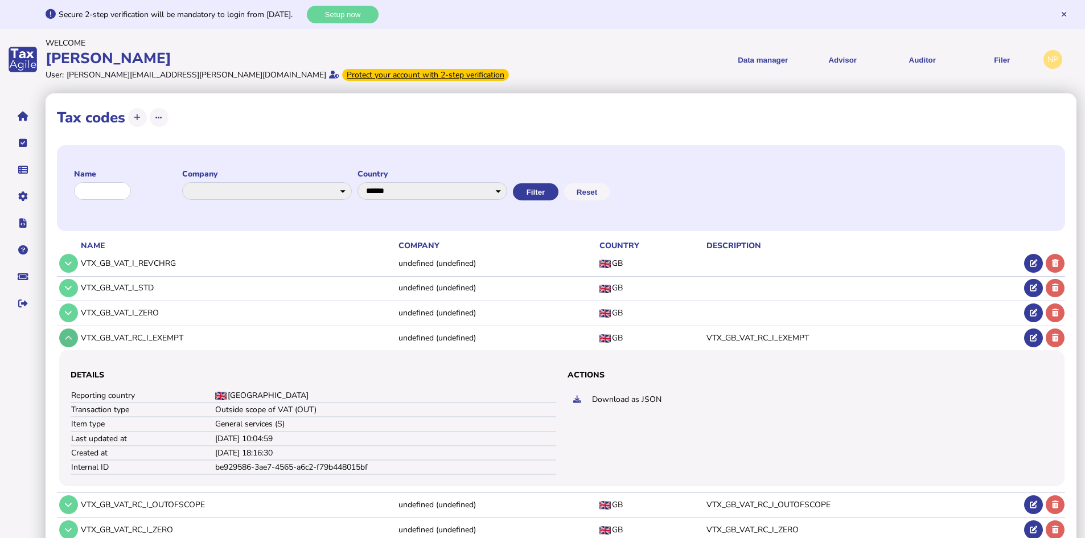
click at [67, 339] on icon at bounding box center [68, 337] width 7 height 7
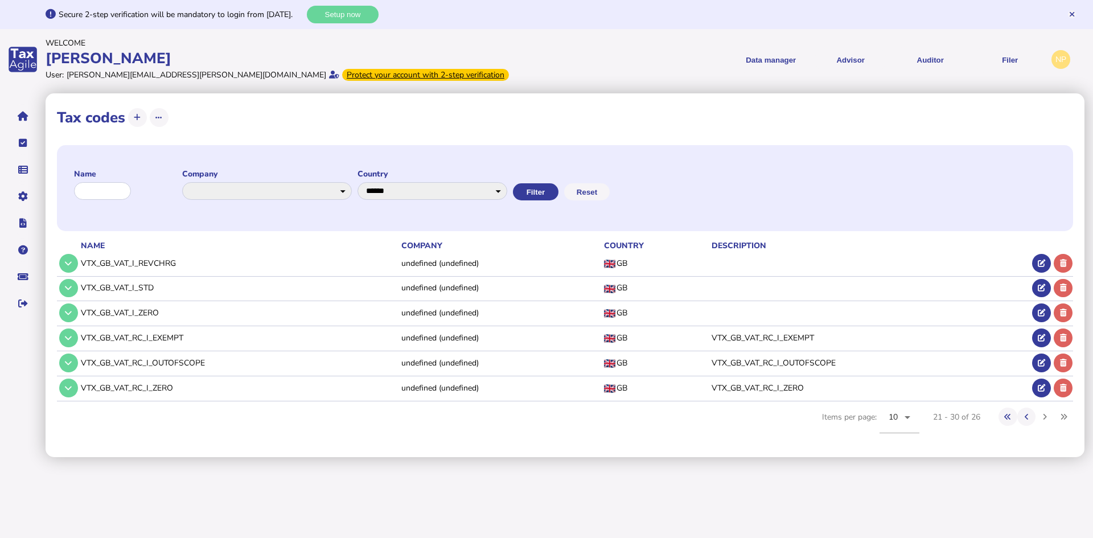
drag, startPoint x: 208, startPoint y: 365, endPoint x: 80, endPoint y: 367, distance: 128.7
click at [80, 367] on td "VTX_GB_VAT_RC_I_OUTOFSCOPE" at bounding box center [239, 362] width 321 height 23
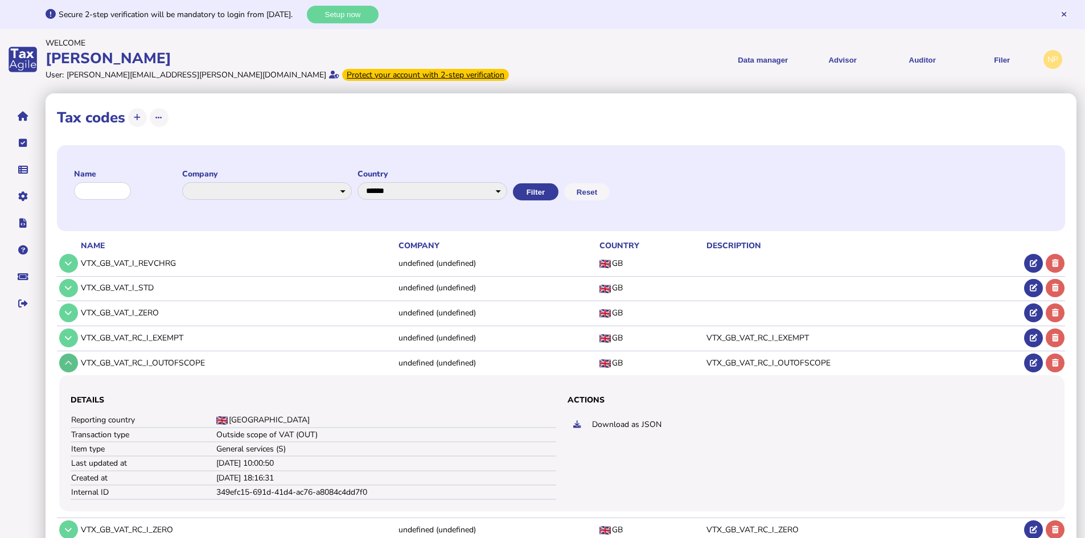
click at [72, 364] on icon at bounding box center [68, 362] width 7 height 7
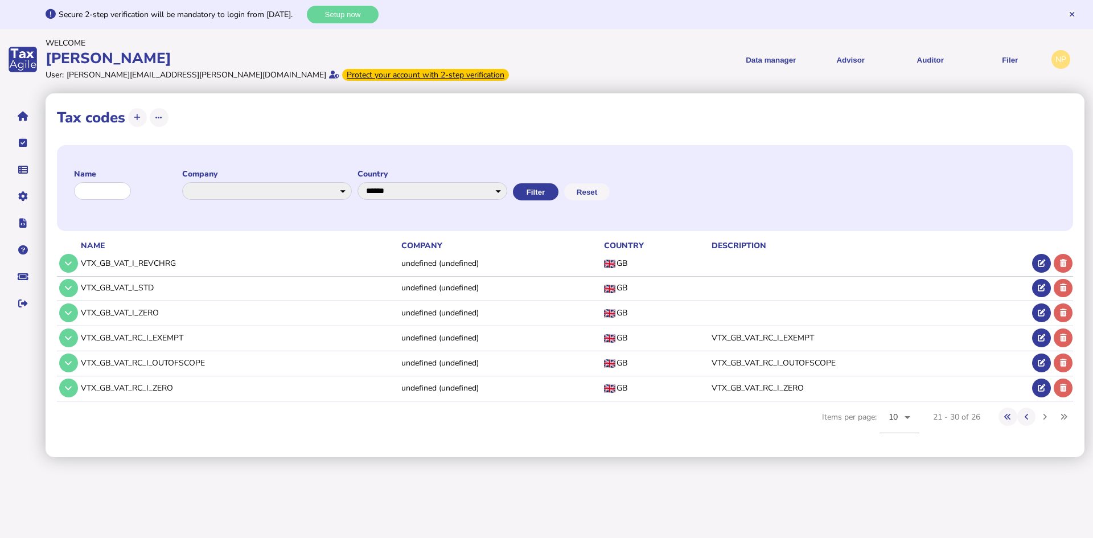
drag, startPoint x: 179, startPoint y: 389, endPoint x: 80, endPoint y: 388, distance: 99.1
click at [80, 388] on td "VTX_GB_VAT_RC_I_ZERO" at bounding box center [239, 387] width 321 height 23
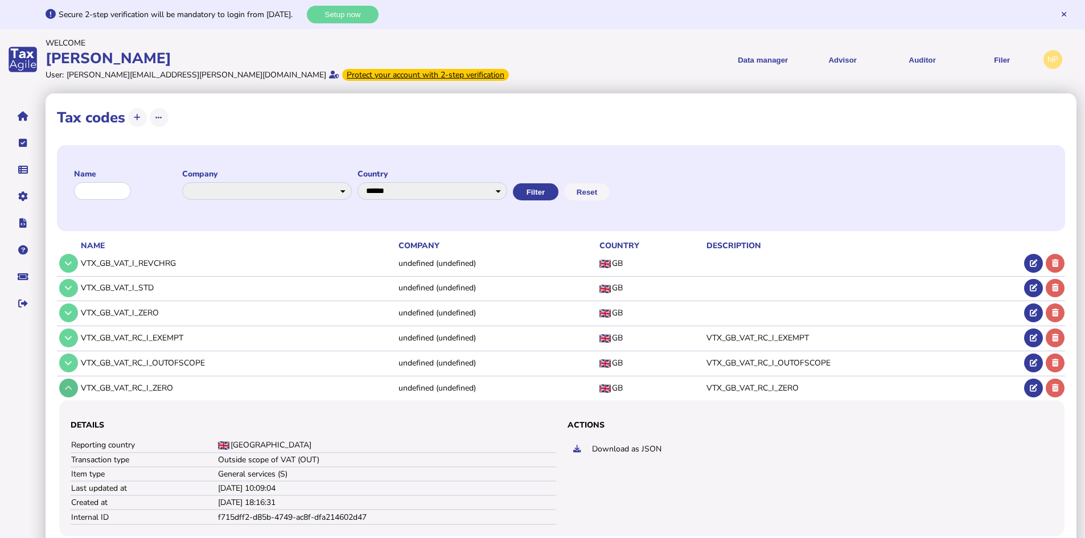
click at [68, 384] on button at bounding box center [68, 388] width 19 height 19
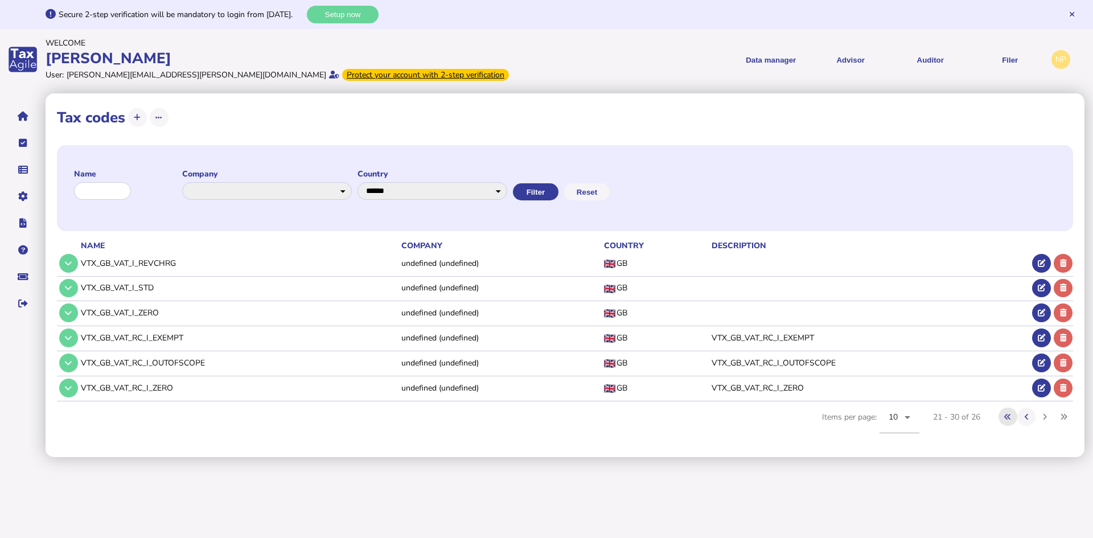
click at [1004, 416] on button at bounding box center [1008, 417] width 19 height 19
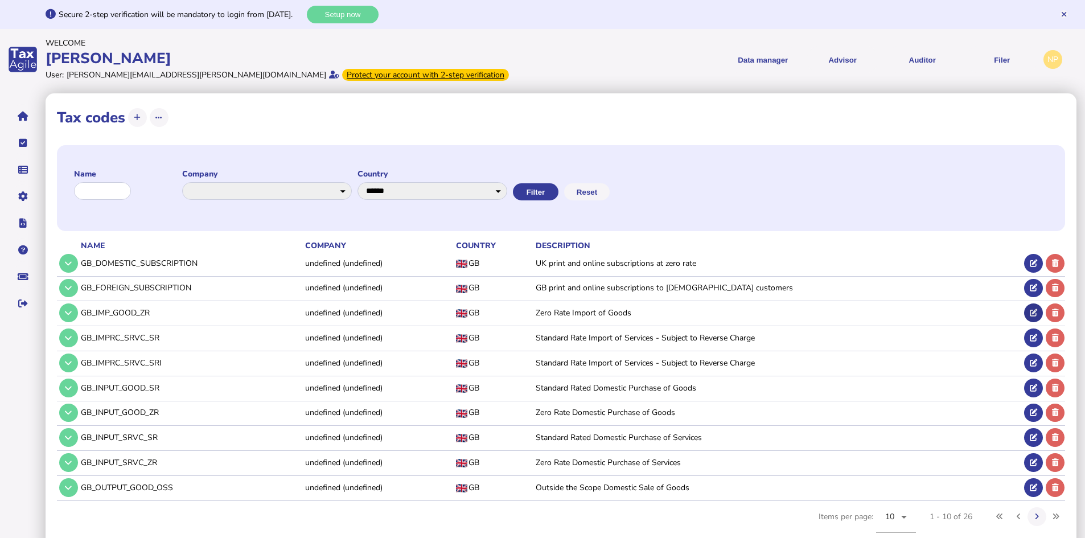
click at [1030, 310] on icon at bounding box center [1033, 312] width 7 height 7
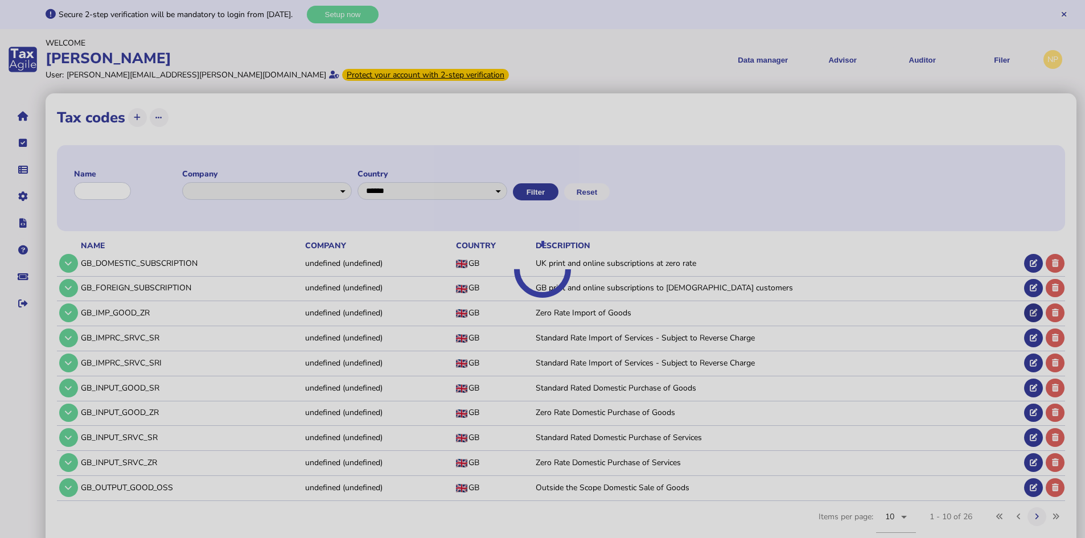
select select "**"
select select "*******"
select select "****"
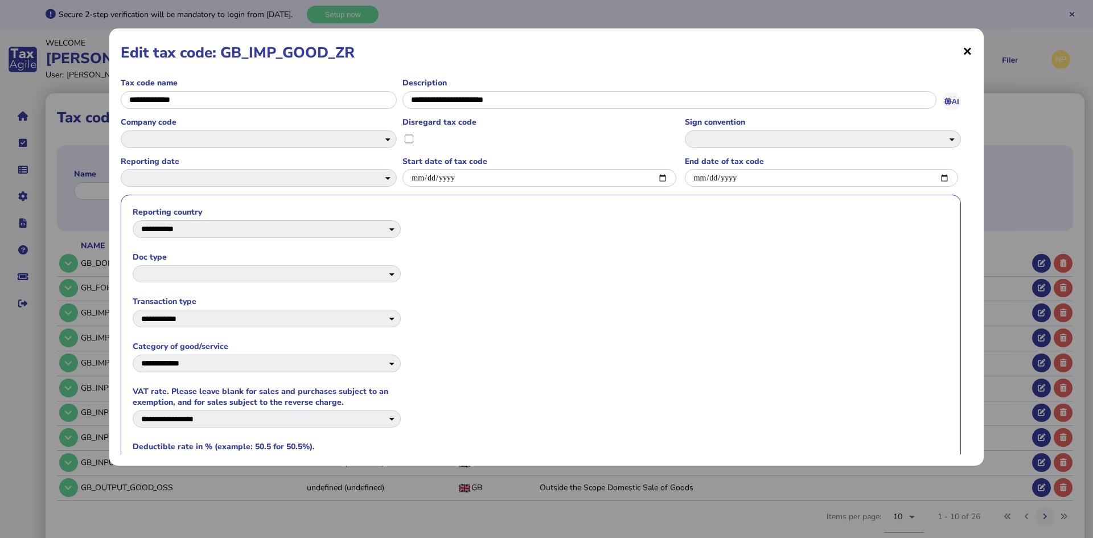
click at [967, 50] on span "×" at bounding box center [968, 51] width 10 height 22
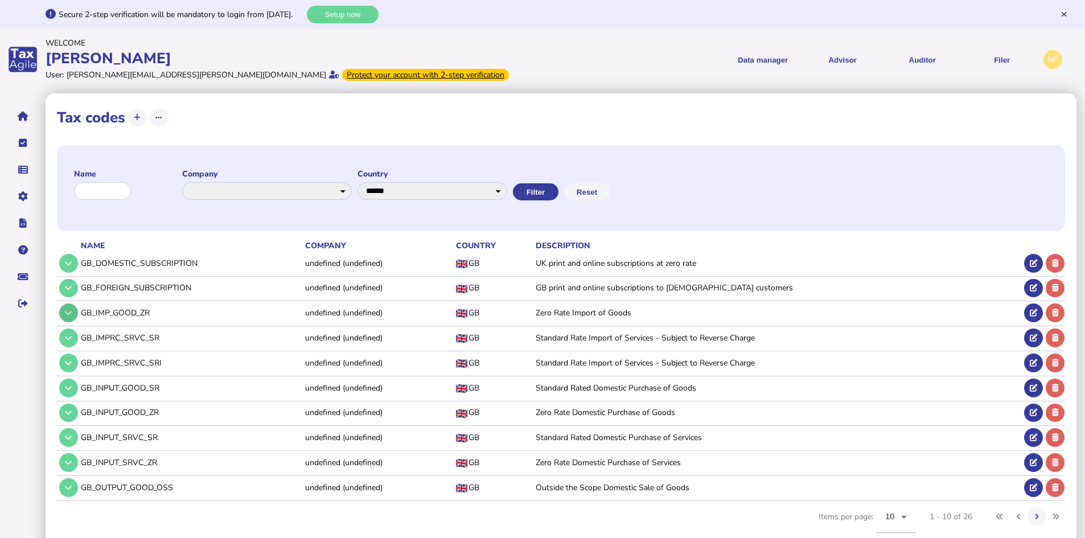
click at [71, 314] on icon at bounding box center [68, 312] width 7 height 7
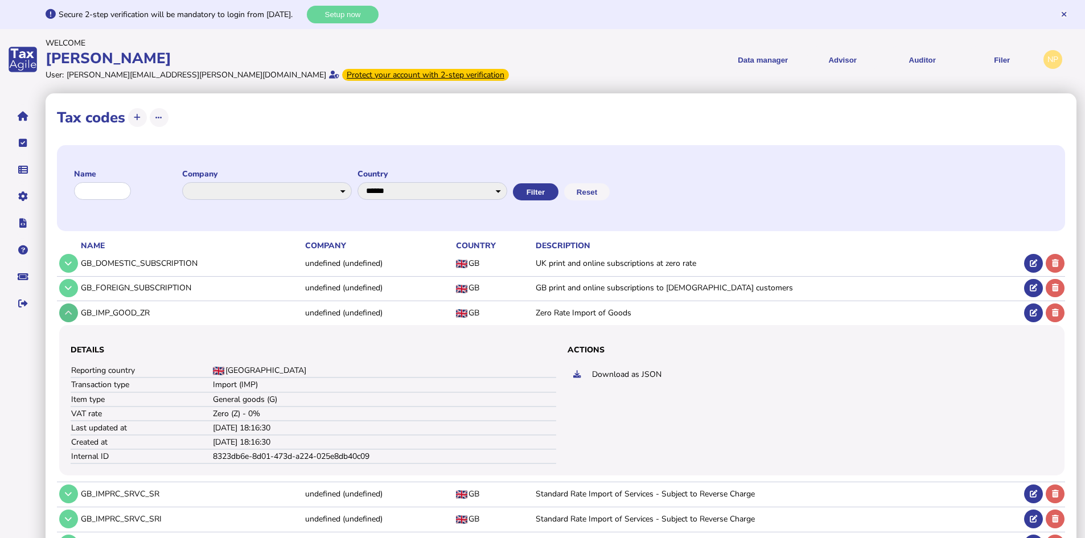
click at [66, 308] on button at bounding box center [68, 312] width 19 height 19
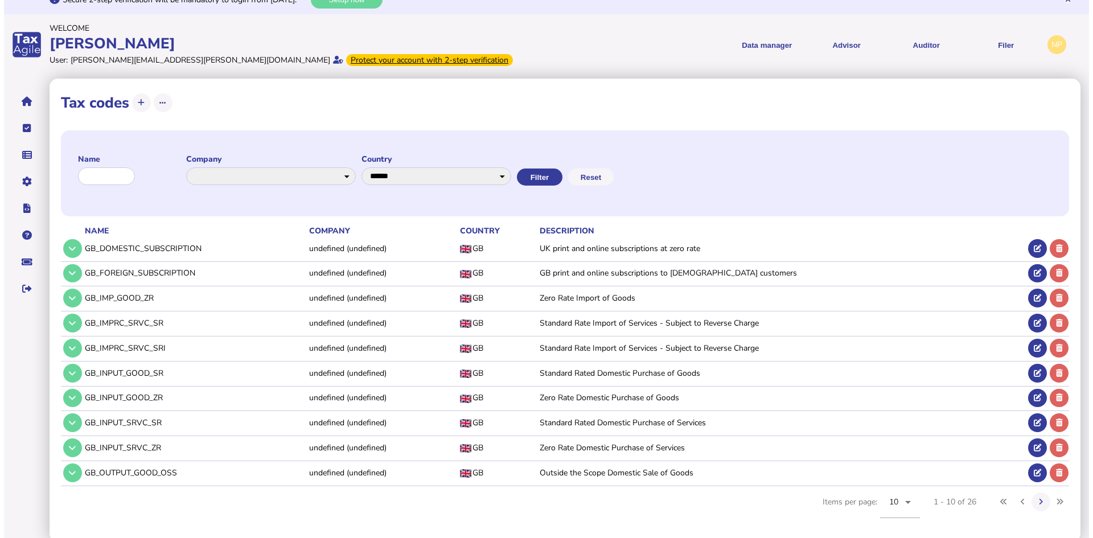
scroll to position [19, 0]
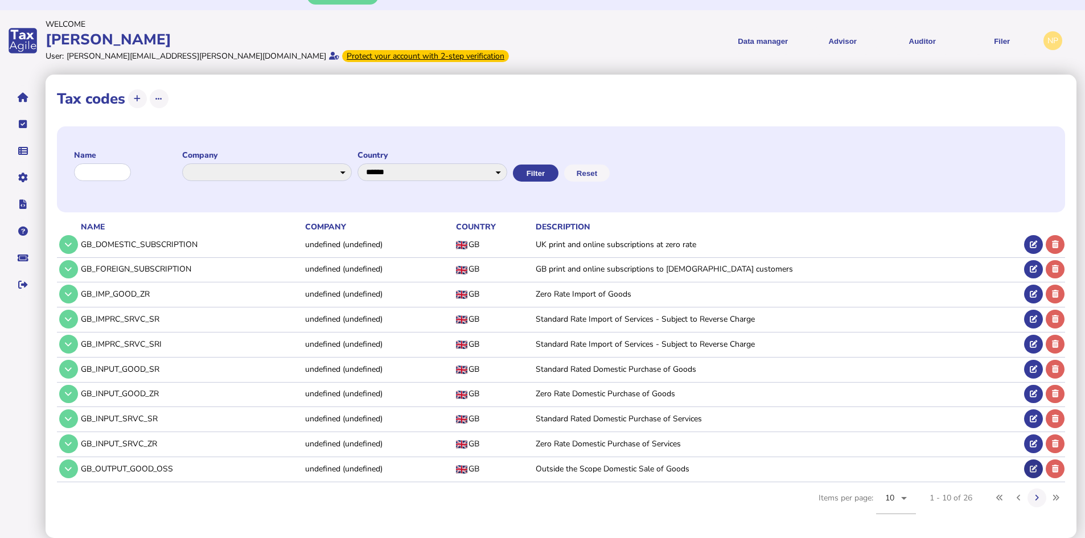
click at [1033, 467] on icon at bounding box center [1033, 468] width 7 height 7
select select "**"
select select "*******"
select select "****"
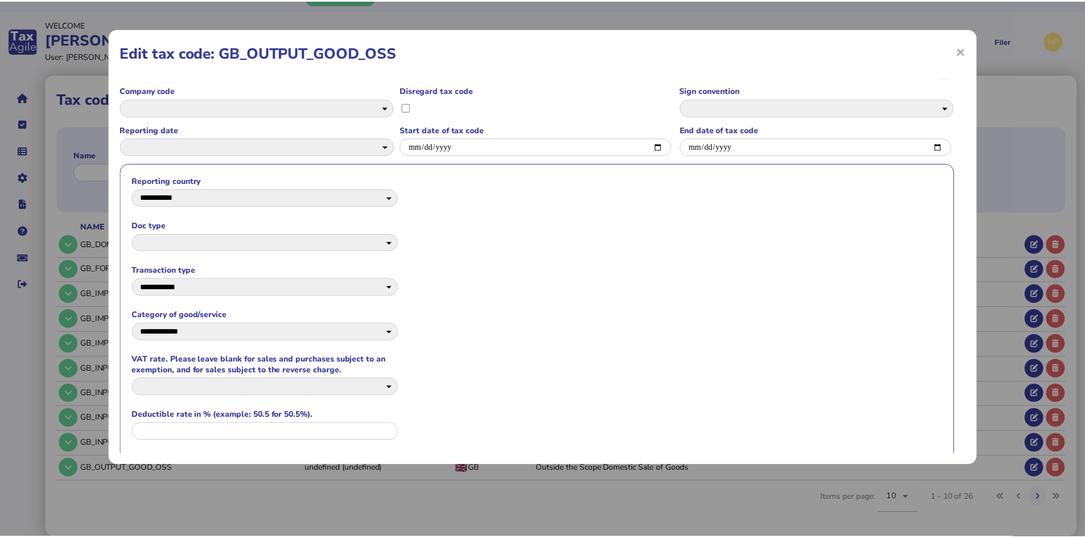
scroll to position [0, 0]
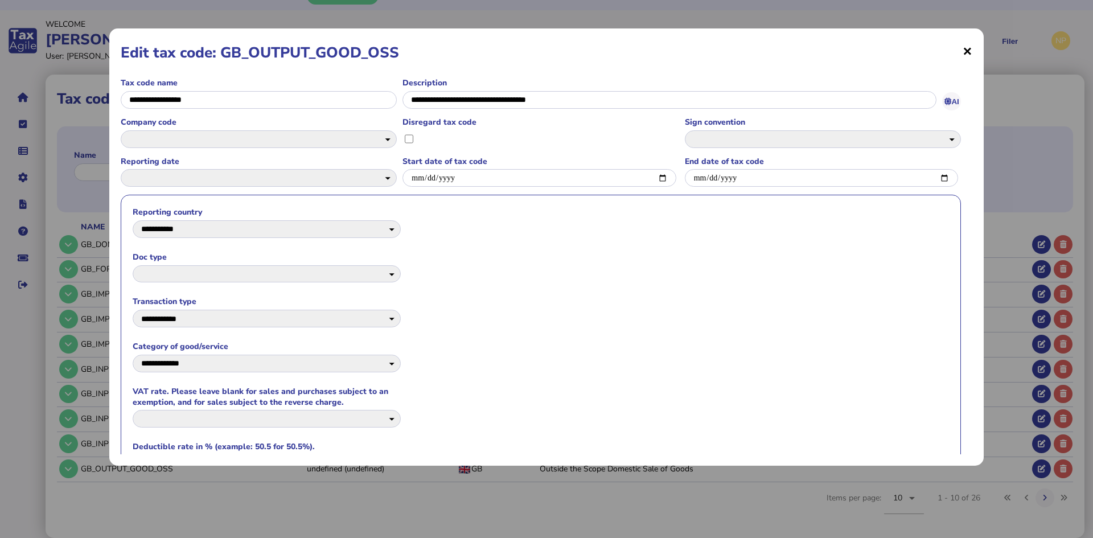
click at [971, 51] on span "×" at bounding box center [968, 51] width 10 height 22
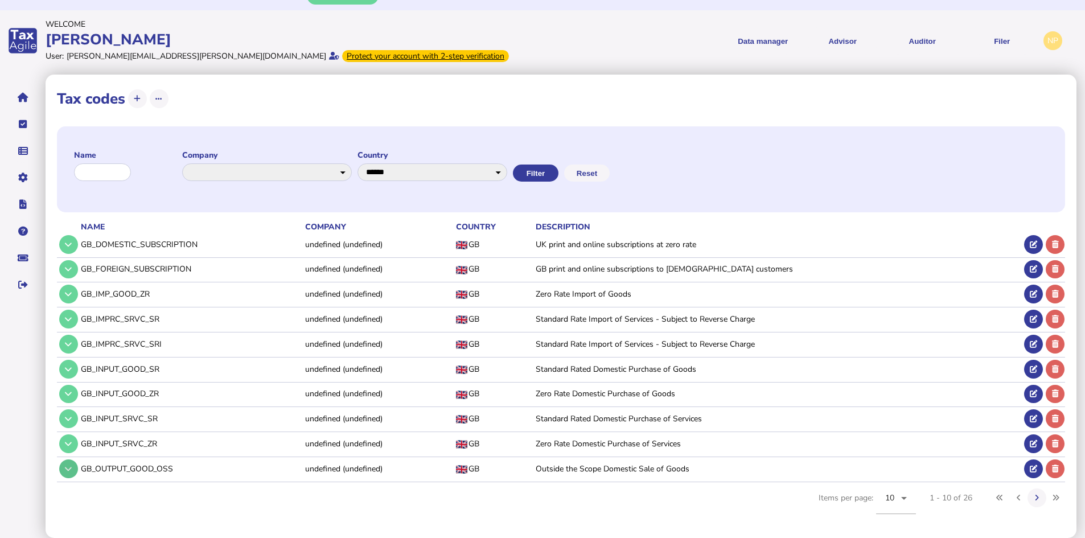
click at [66, 466] on icon at bounding box center [68, 468] width 7 height 7
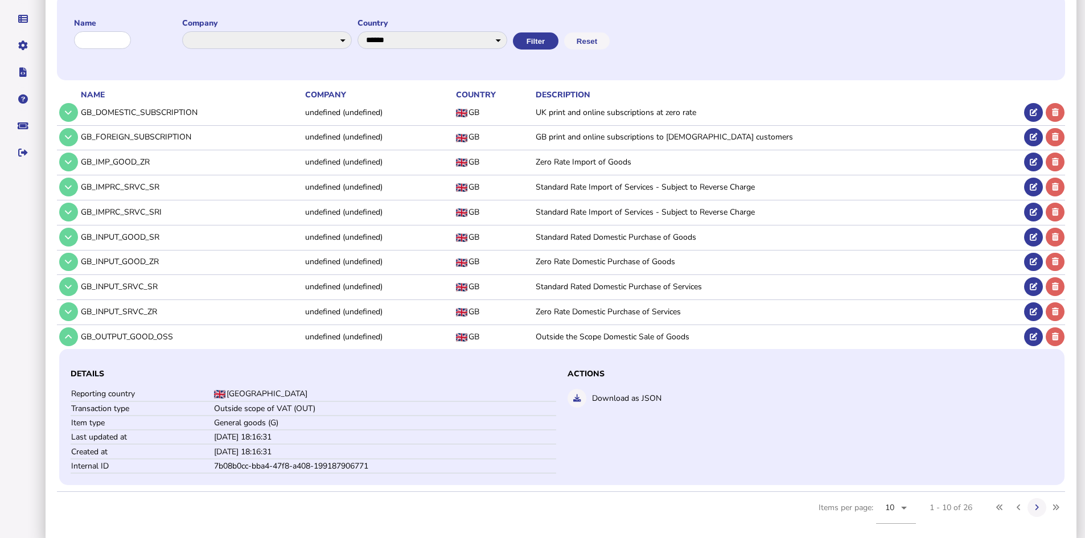
scroll to position [161, 0]
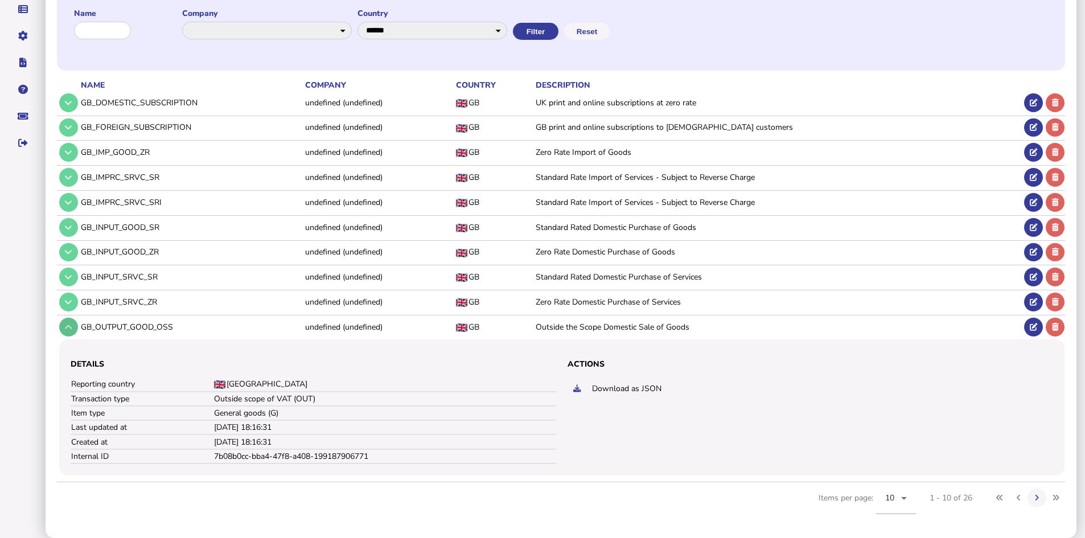
click at [69, 329] on icon at bounding box center [68, 326] width 7 height 7
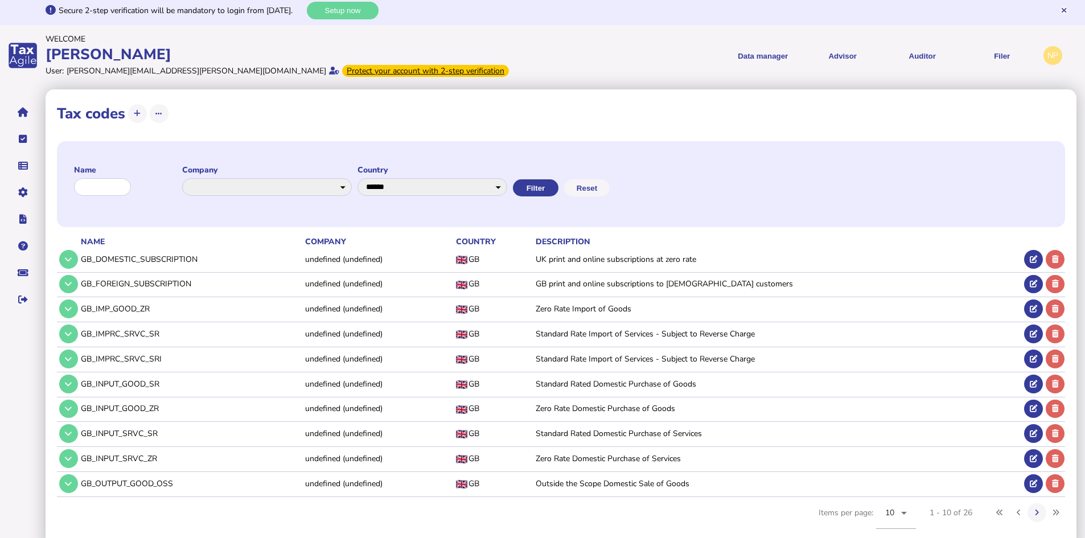
scroll to position [0, 0]
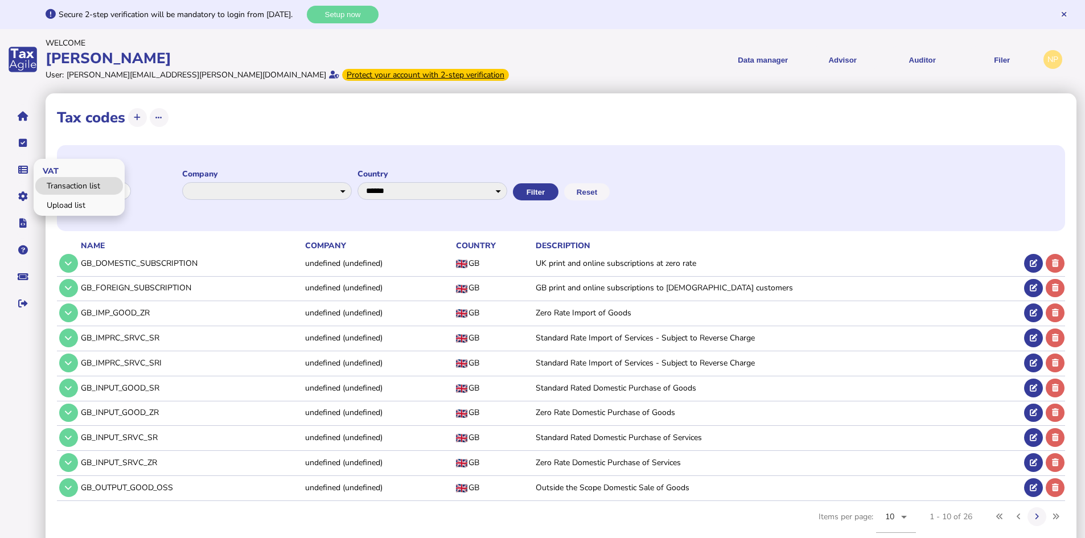
click at [65, 182] on link "Transaction list" at bounding box center [79, 186] width 88 height 18
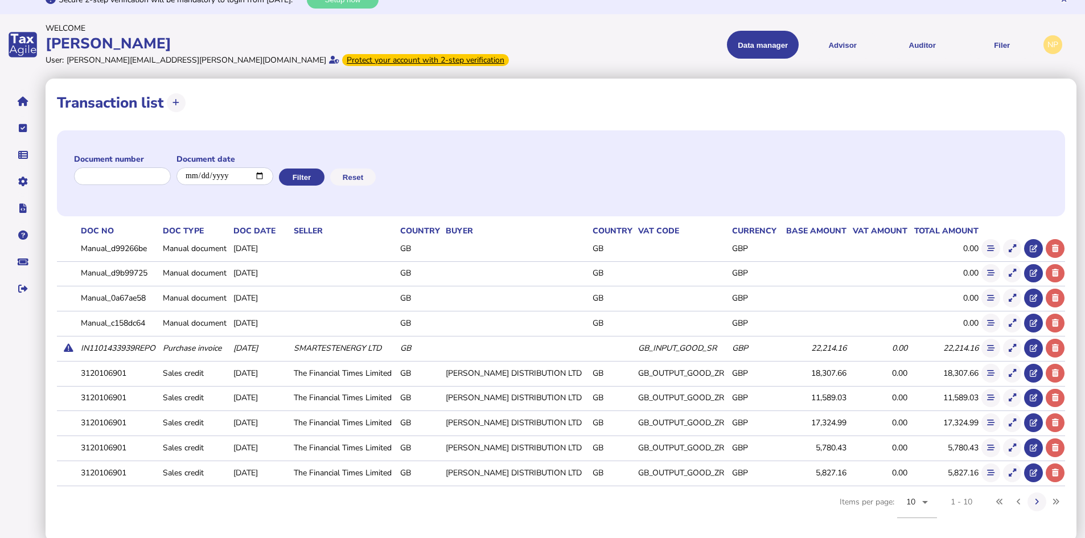
scroll to position [19, 0]
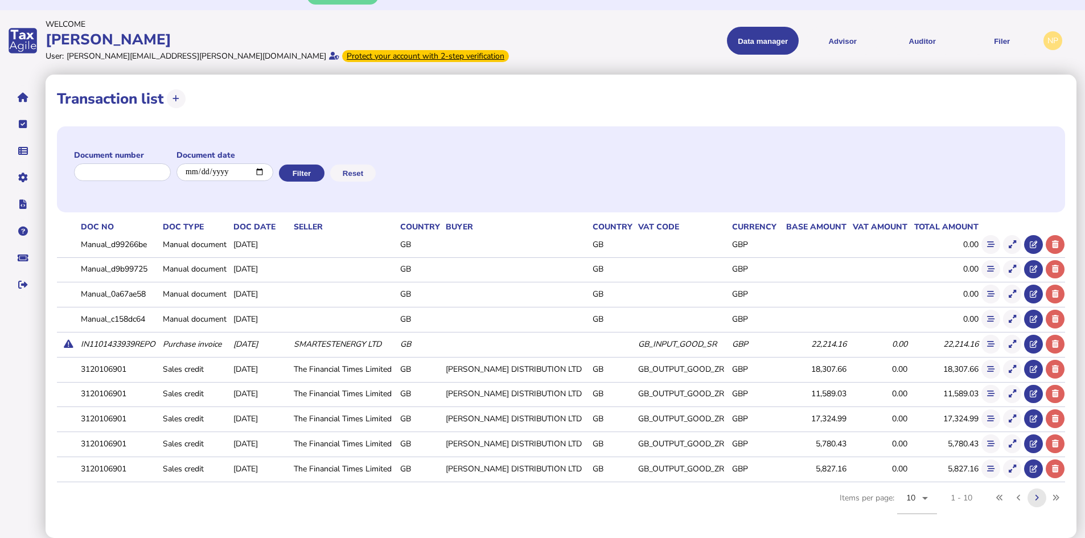
click at [1040, 496] on button at bounding box center [1037, 497] width 19 height 19
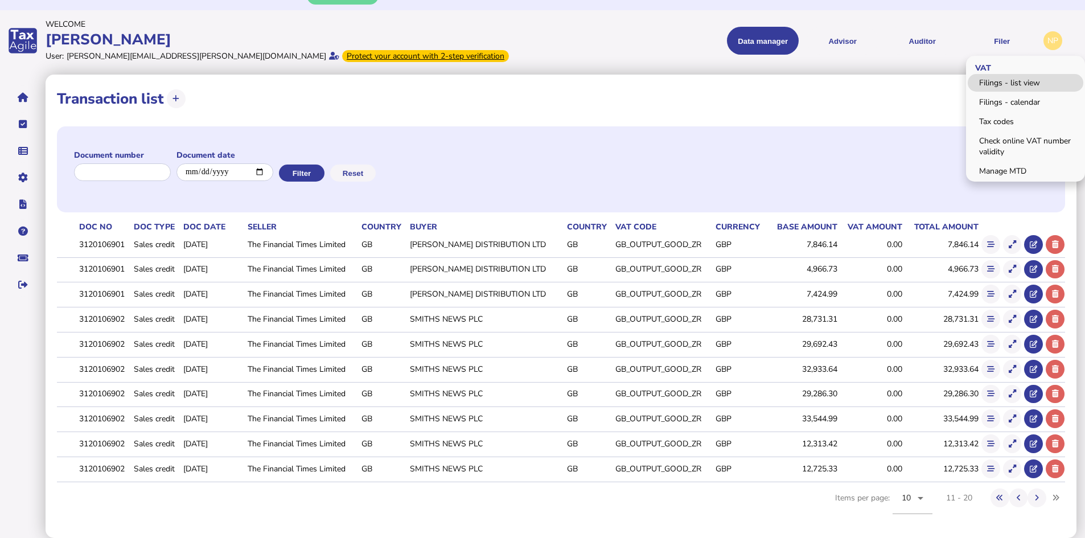
click at [991, 83] on link "Filings - list view" at bounding box center [1026, 83] width 116 height 18
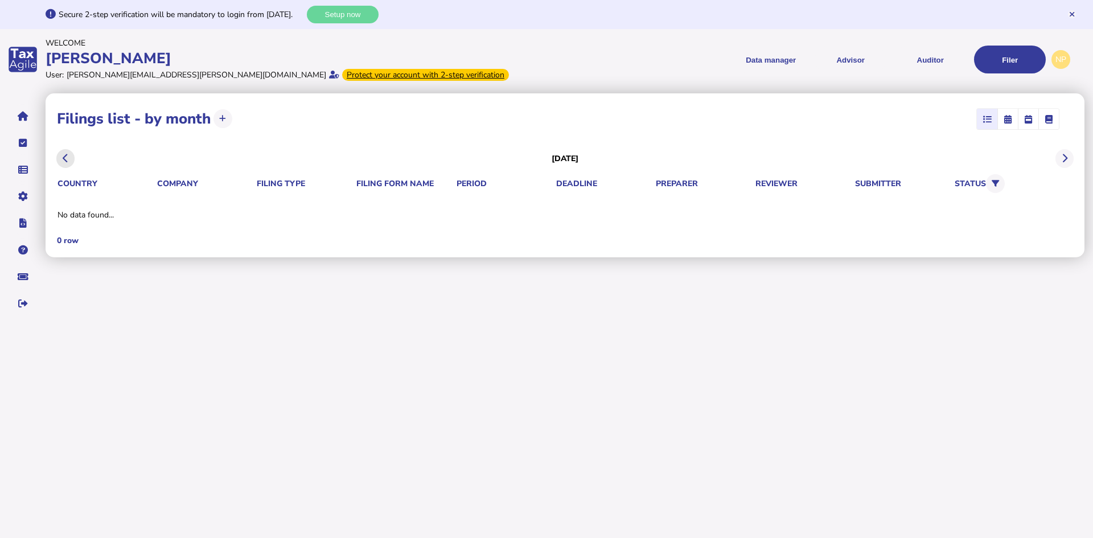
click at [65, 167] on button at bounding box center [65, 158] width 19 height 19
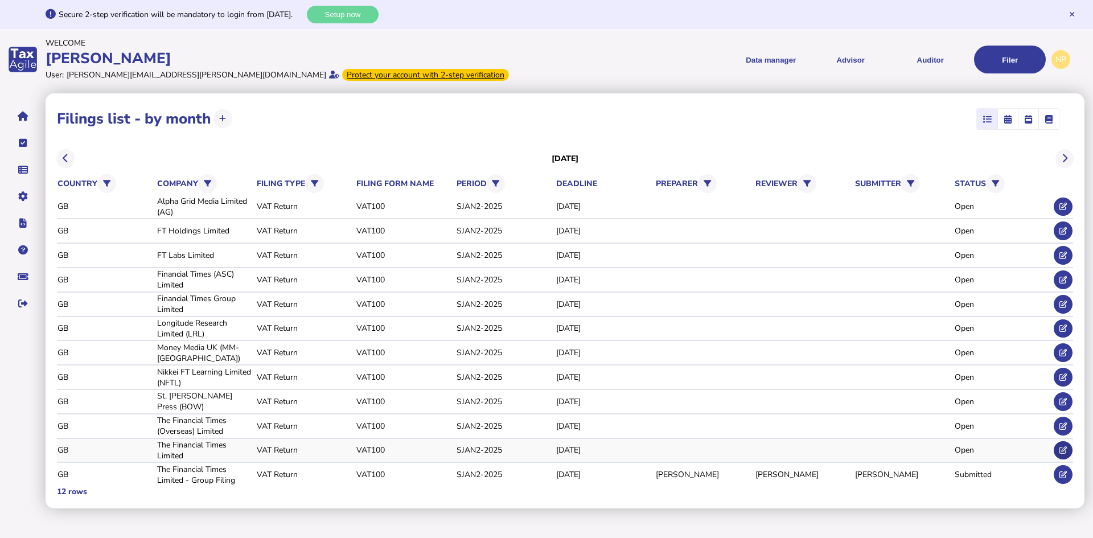
click at [1061, 449] on icon at bounding box center [1063, 449] width 7 height 7
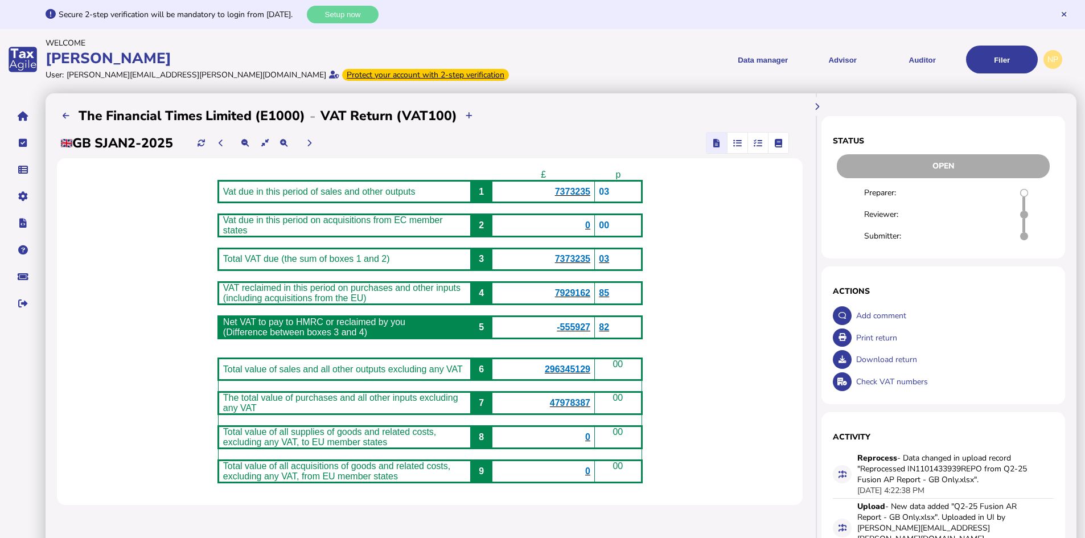
click at [738, 143] on icon "button" at bounding box center [737, 143] width 9 height 1
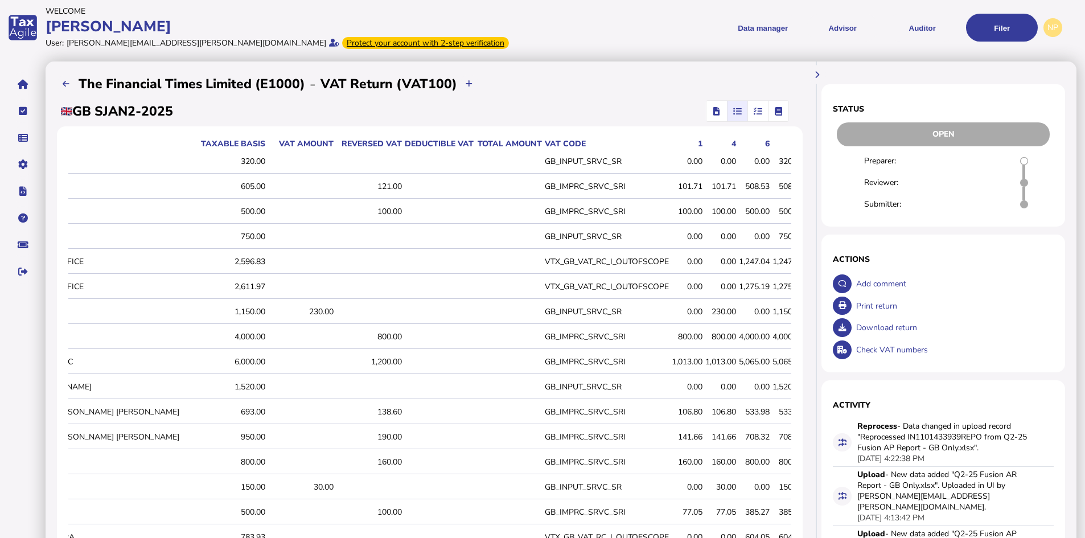
scroll to position [57, 0]
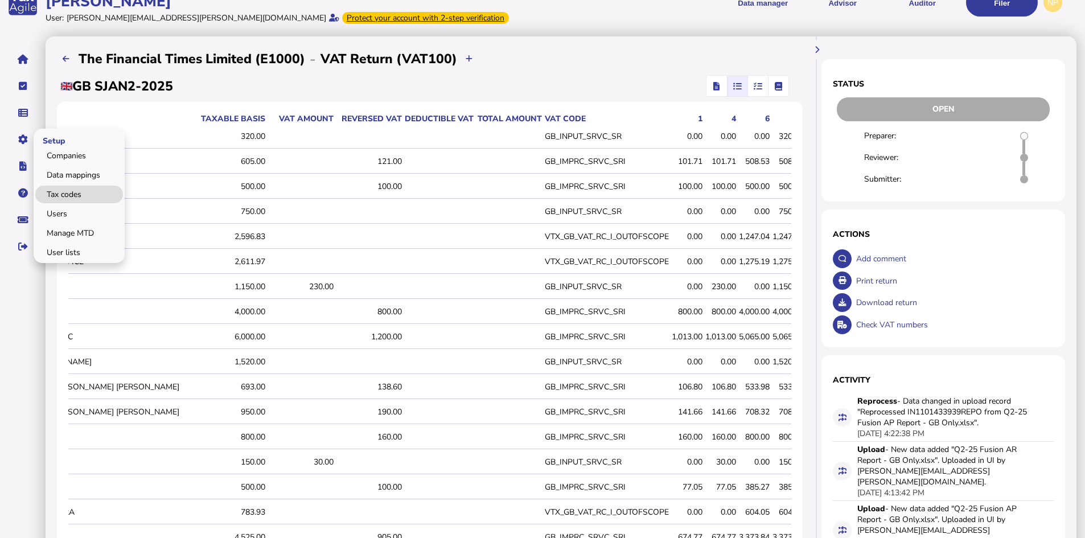
click at [71, 194] on link "Tax codes" at bounding box center [79, 195] width 88 height 18
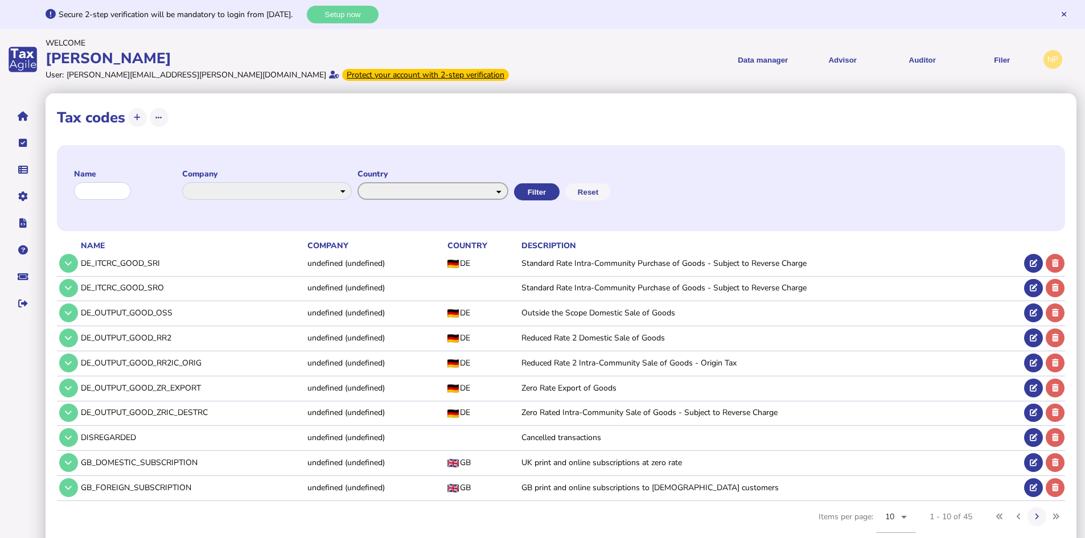
click at [508, 190] on select "**********" at bounding box center [433, 191] width 151 height 18
select select "*******"
click at [369, 182] on select "**********" at bounding box center [433, 191] width 151 height 18
click at [1035, 515] on icon at bounding box center [1037, 516] width 4 height 7
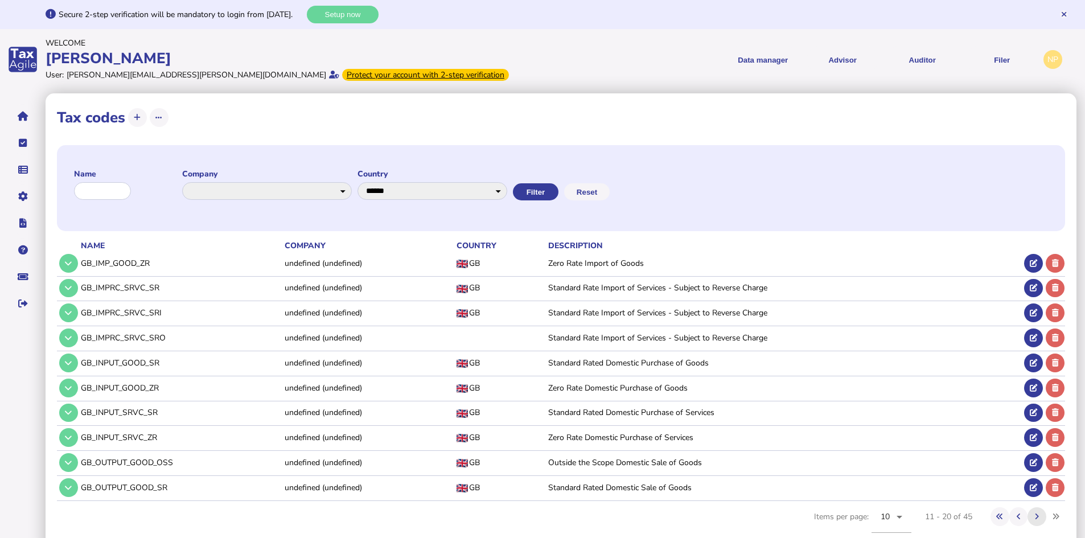
click at [1040, 515] on button at bounding box center [1037, 516] width 19 height 19
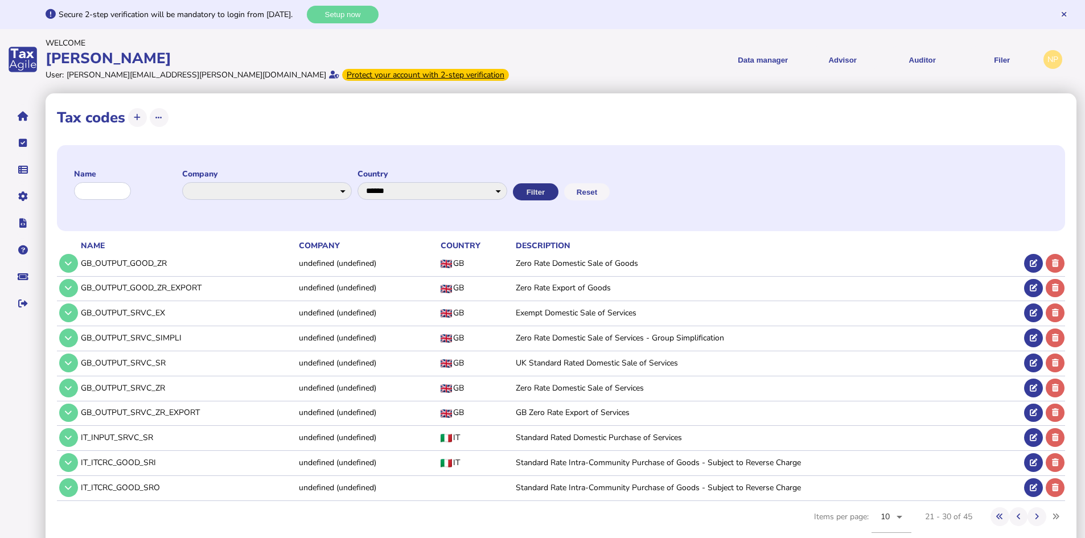
click at [559, 190] on button "Filter" at bounding box center [536, 191] width 46 height 17
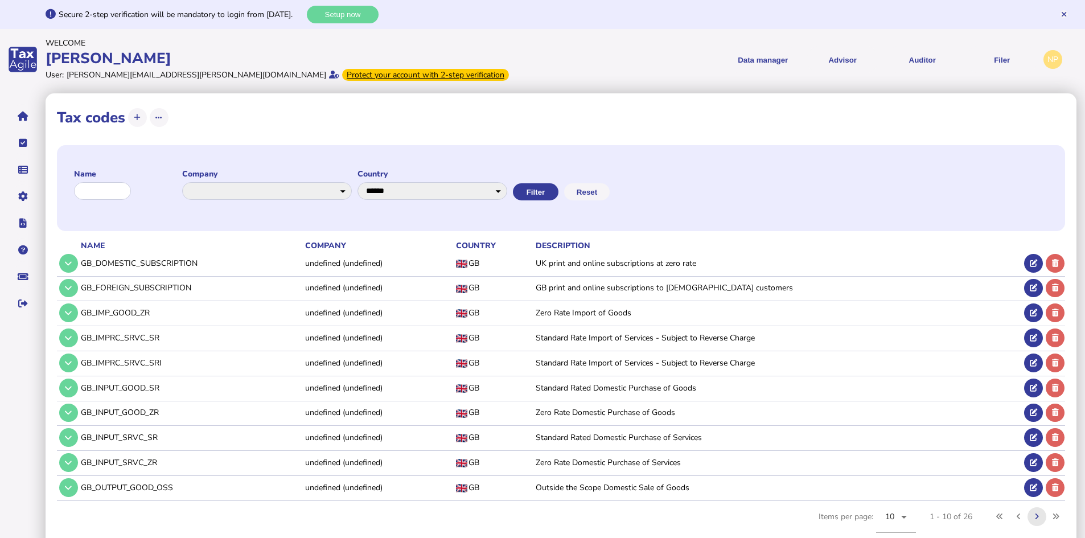
click at [1037, 515] on icon at bounding box center [1037, 516] width 4 height 7
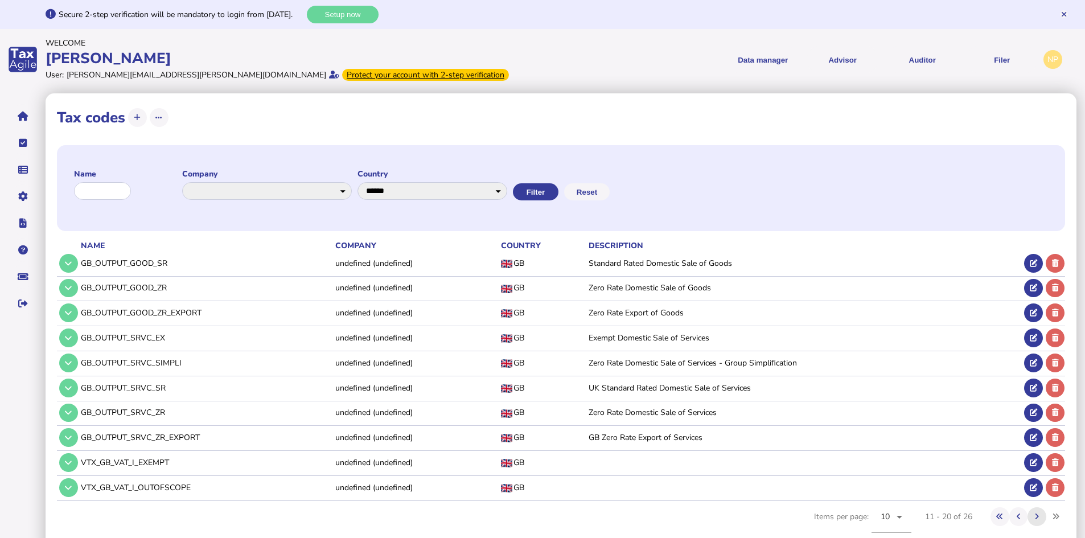
click at [1037, 515] on icon at bounding box center [1037, 516] width 4 height 7
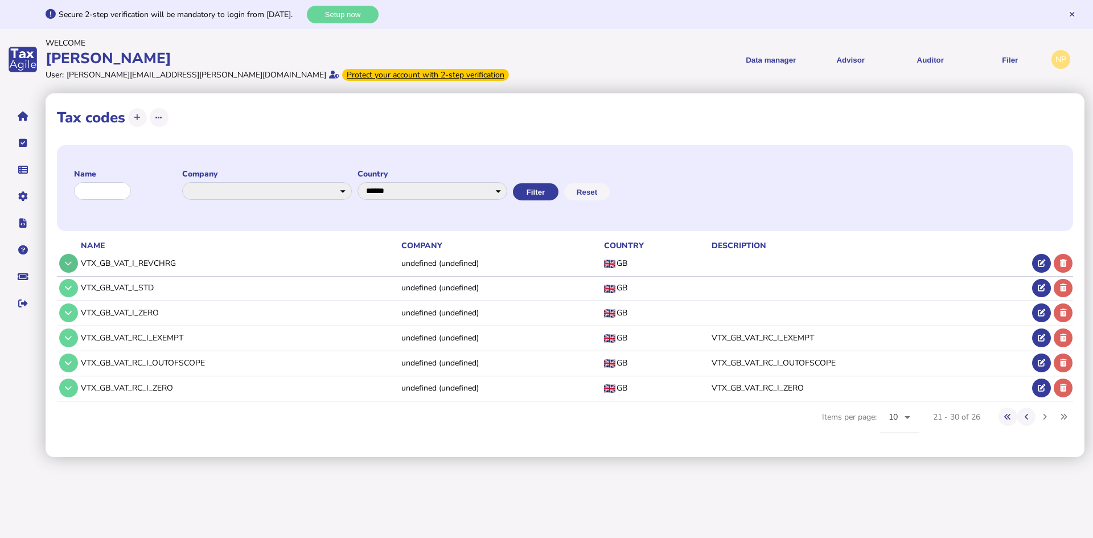
click at [68, 260] on icon at bounding box center [68, 263] width 7 height 7
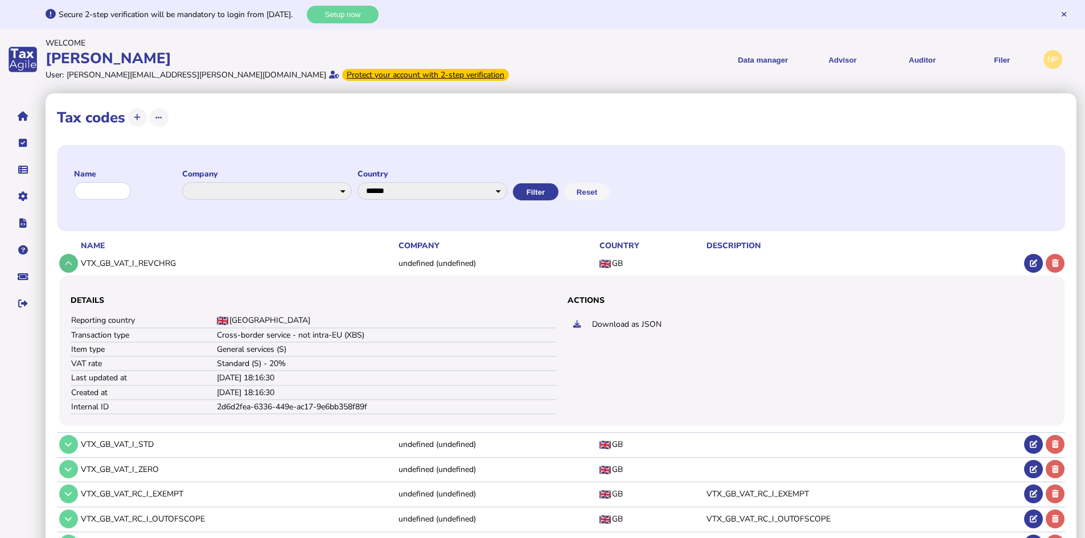
click at [68, 266] on icon at bounding box center [68, 263] width 7 height 7
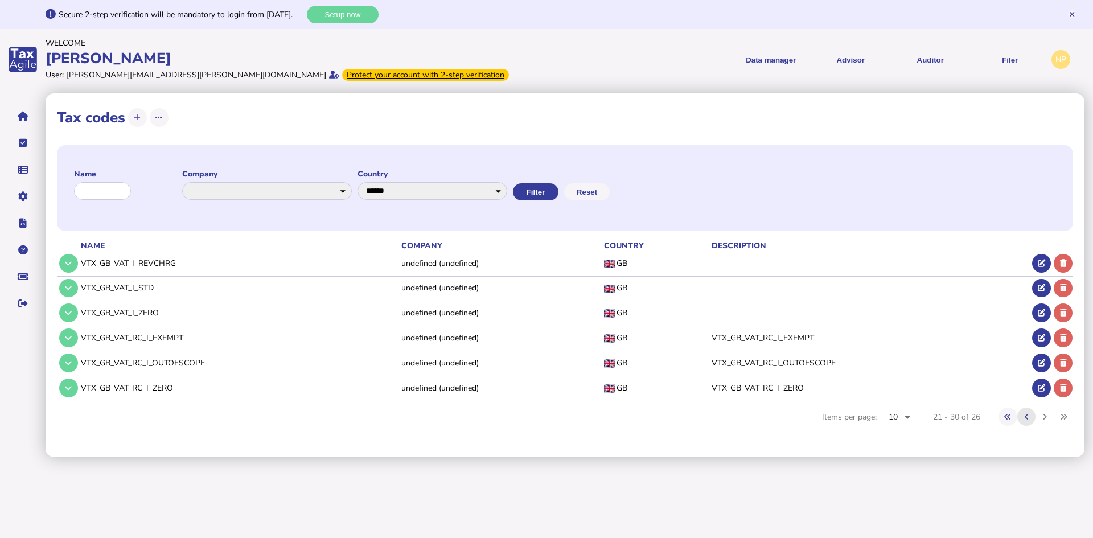
click at [1026, 414] on icon at bounding box center [1027, 416] width 4 height 7
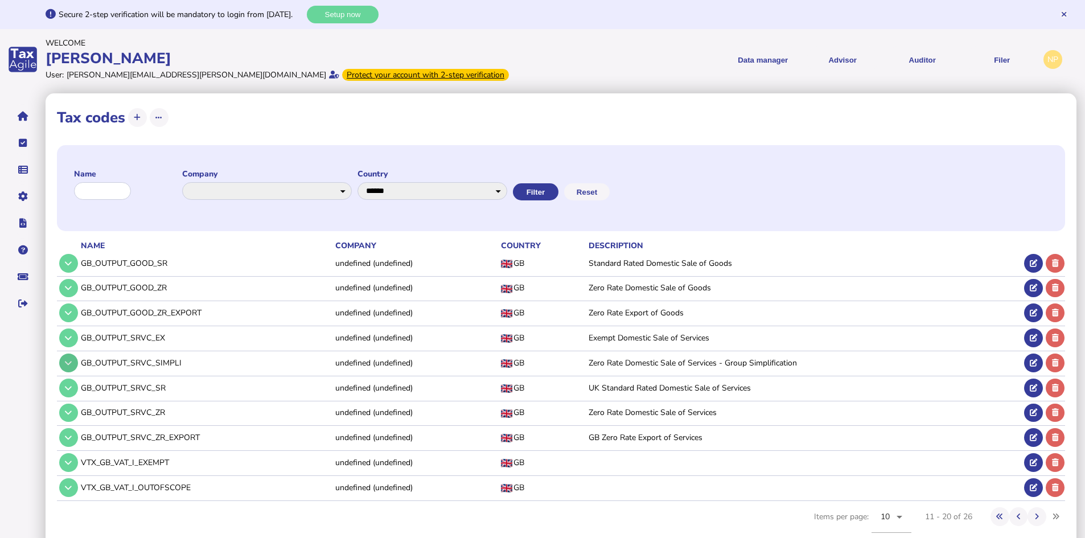
click at [61, 364] on button at bounding box center [68, 363] width 19 height 19
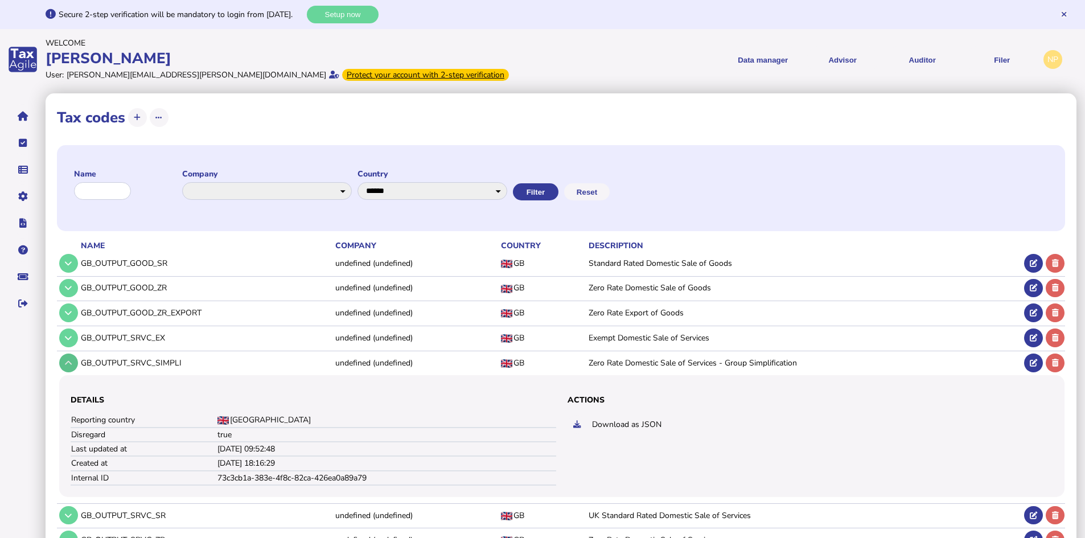
click at [69, 362] on icon at bounding box center [68, 362] width 7 height 7
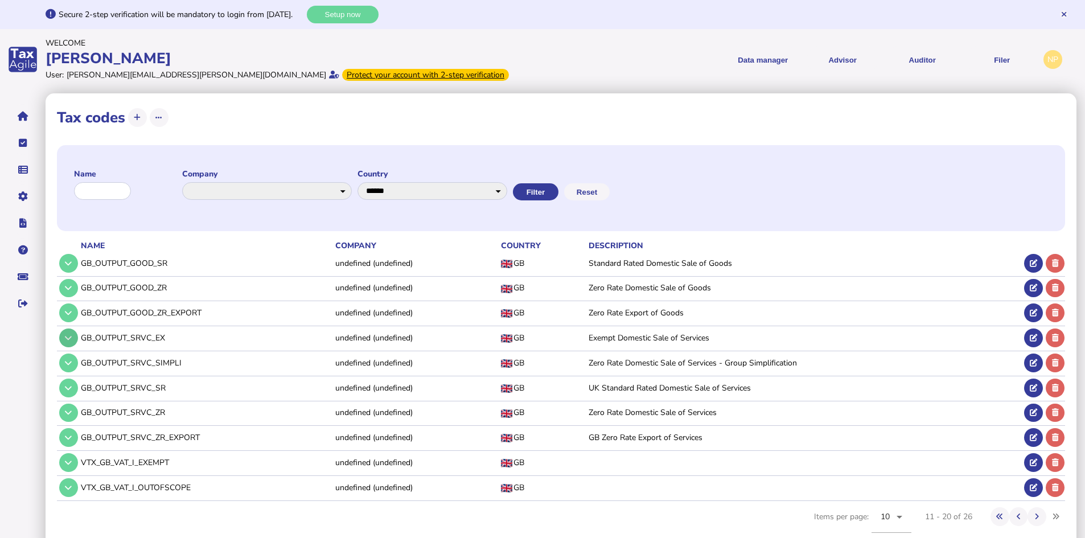
click at [69, 337] on icon at bounding box center [68, 337] width 7 height 7
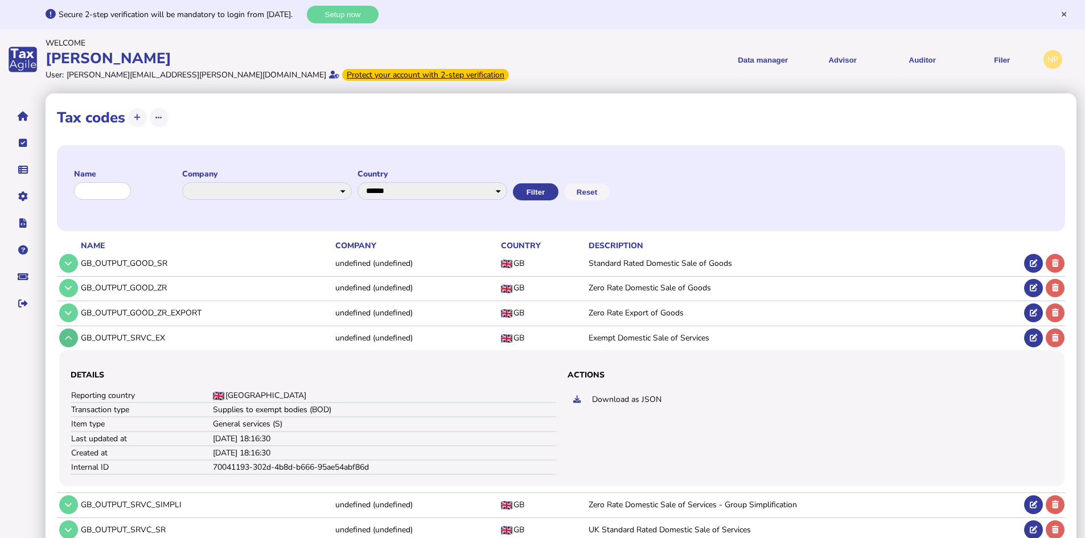
click at [70, 335] on icon at bounding box center [68, 337] width 7 height 7
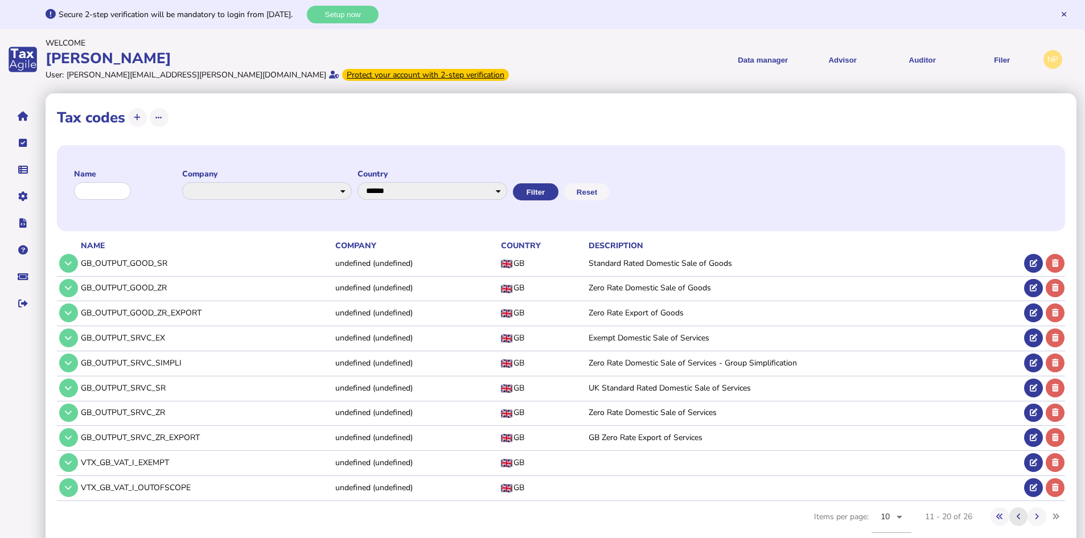
click at [1017, 515] on icon at bounding box center [1019, 516] width 4 height 7
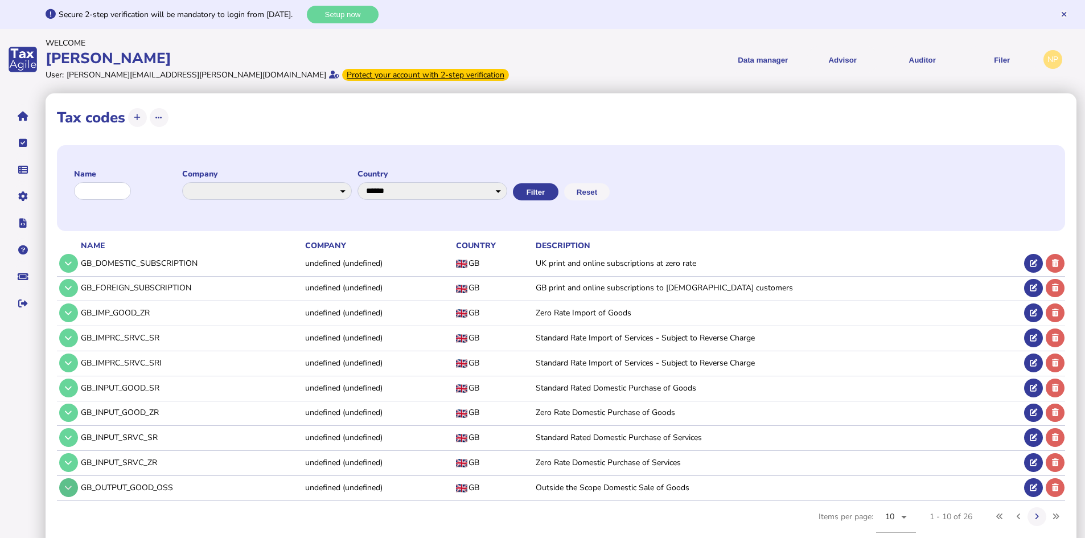
click at [69, 489] on icon at bounding box center [68, 487] width 7 height 7
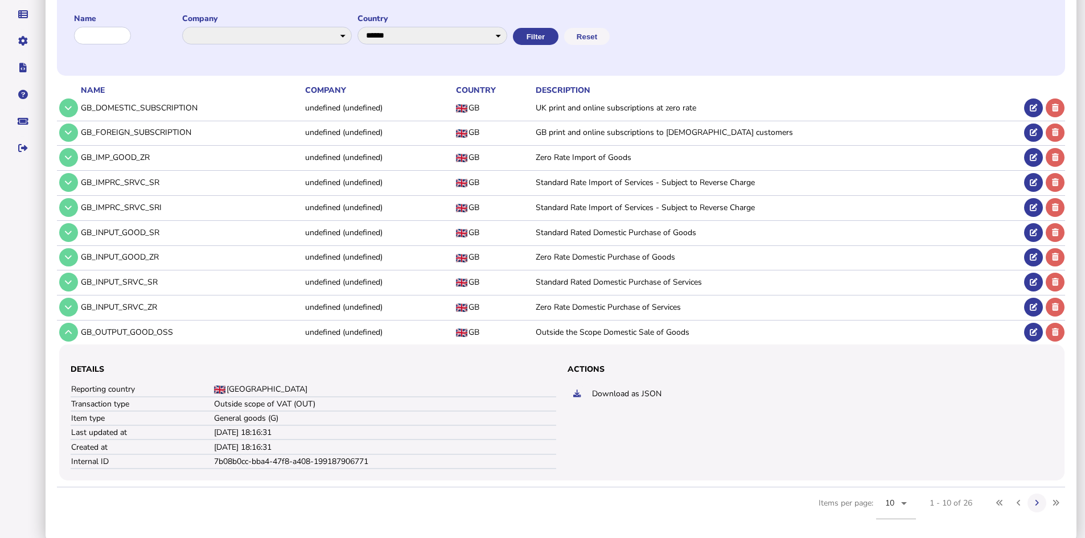
scroll to position [161, 0]
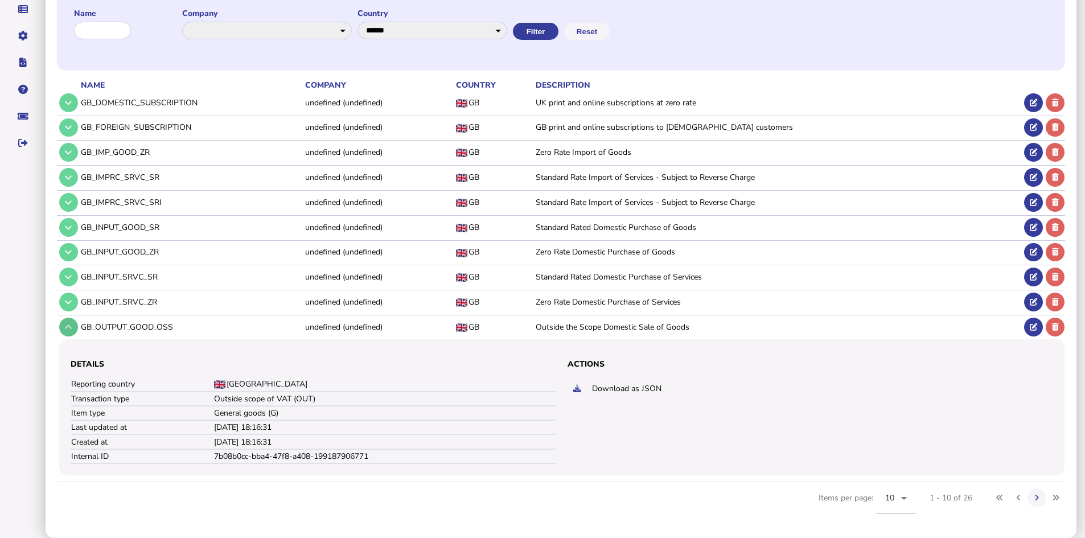
click at [71, 329] on icon at bounding box center [68, 326] width 7 height 7
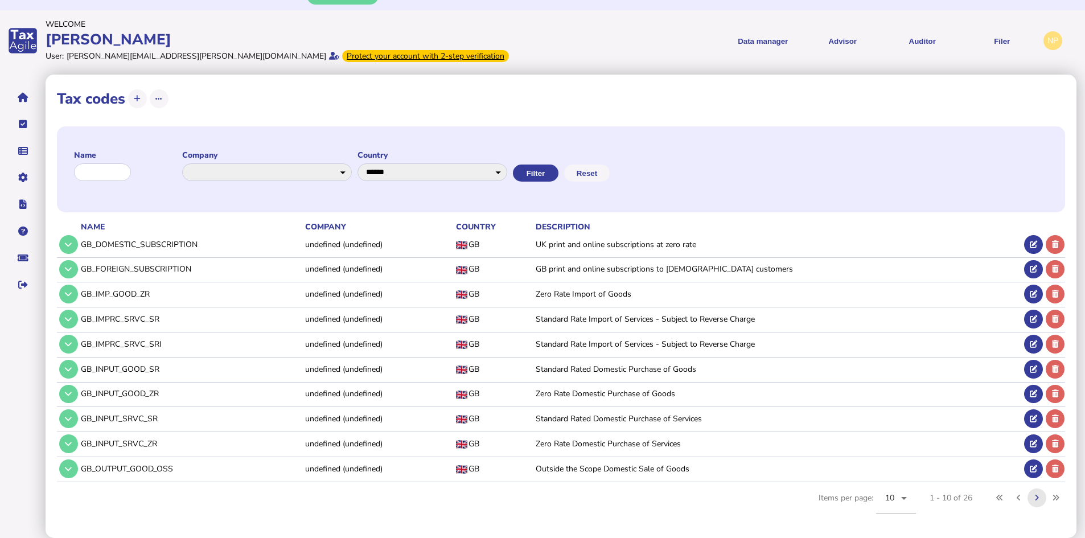
click at [1033, 495] on button at bounding box center [1037, 497] width 19 height 19
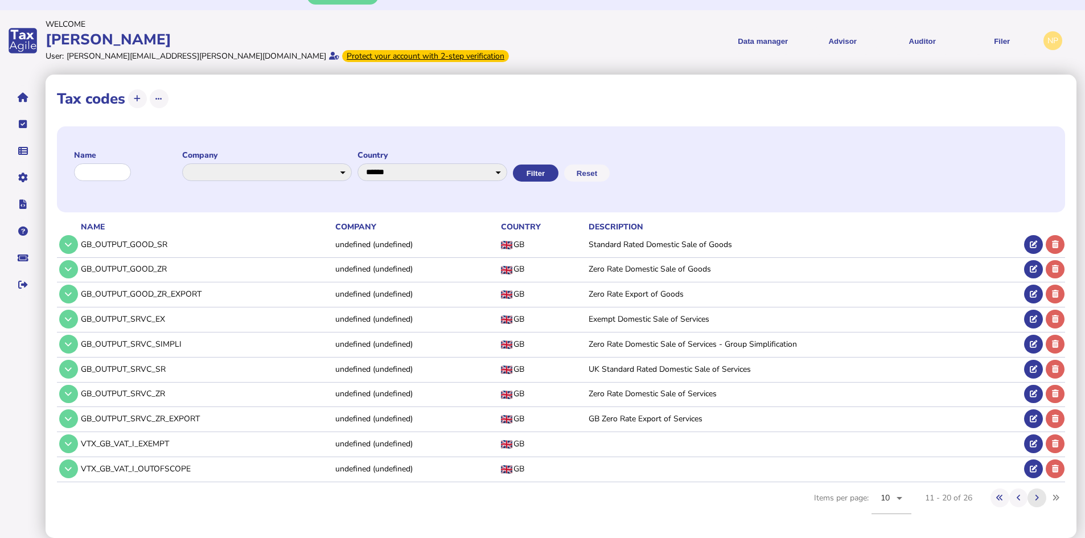
click at [1034, 496] on button at bounding box center [1037, 497] width 19 height 19
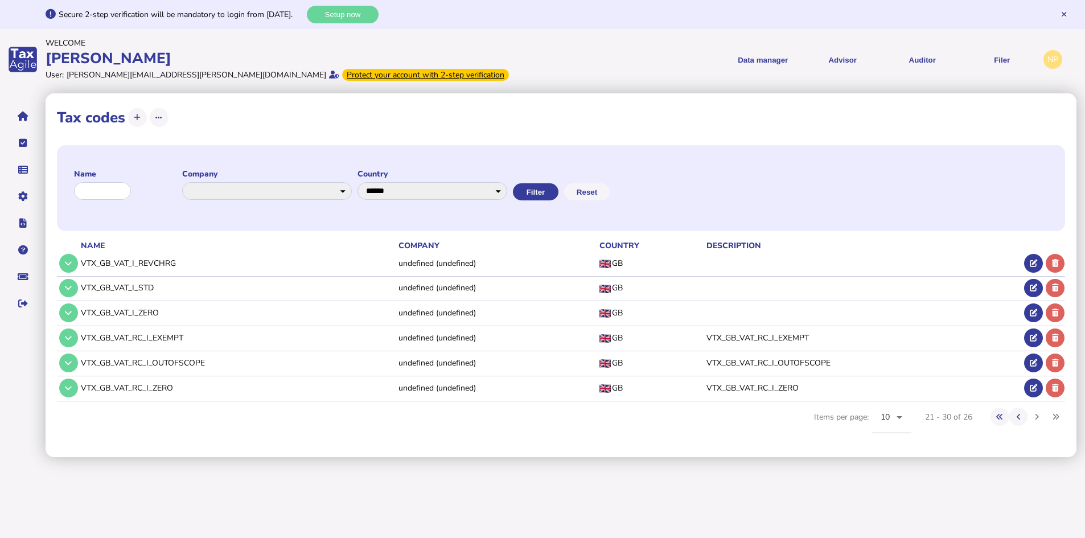
scroll to position [0, 0]
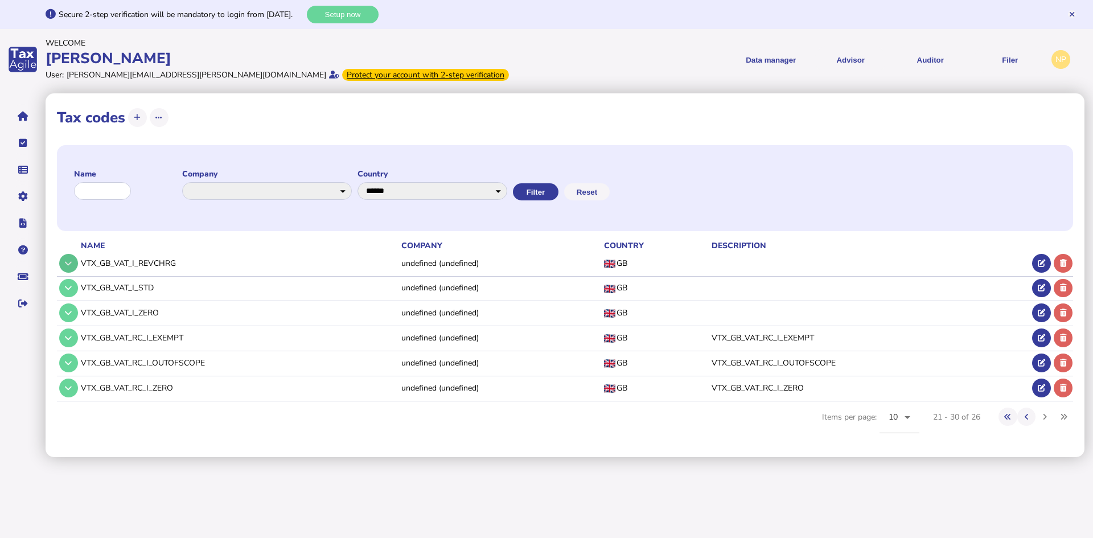
click at [70, 264] on icon at bounding box center [68, 263] width 7 height 7
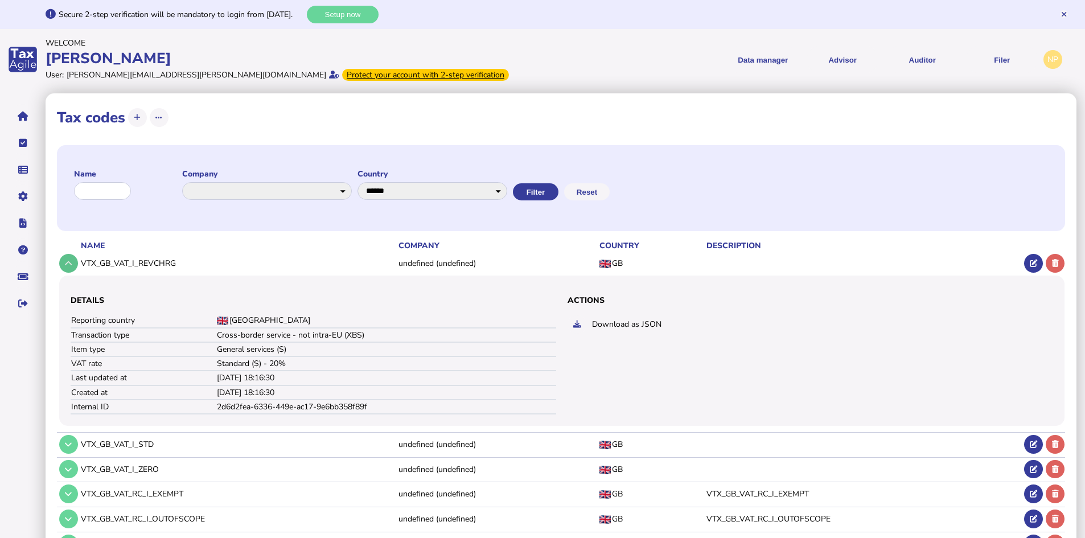
click at [69, 262] on icon at bounding box center [68, 263] width 7 height 7
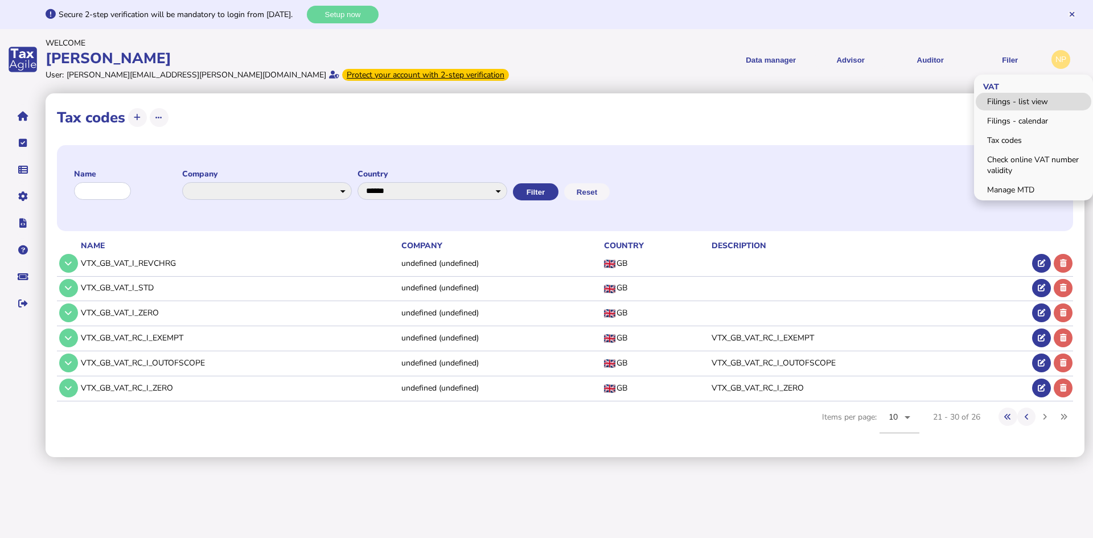
click at [1021, 101] on link "Filings - list view" at bounding box center [1034, 102] width 116 height 18
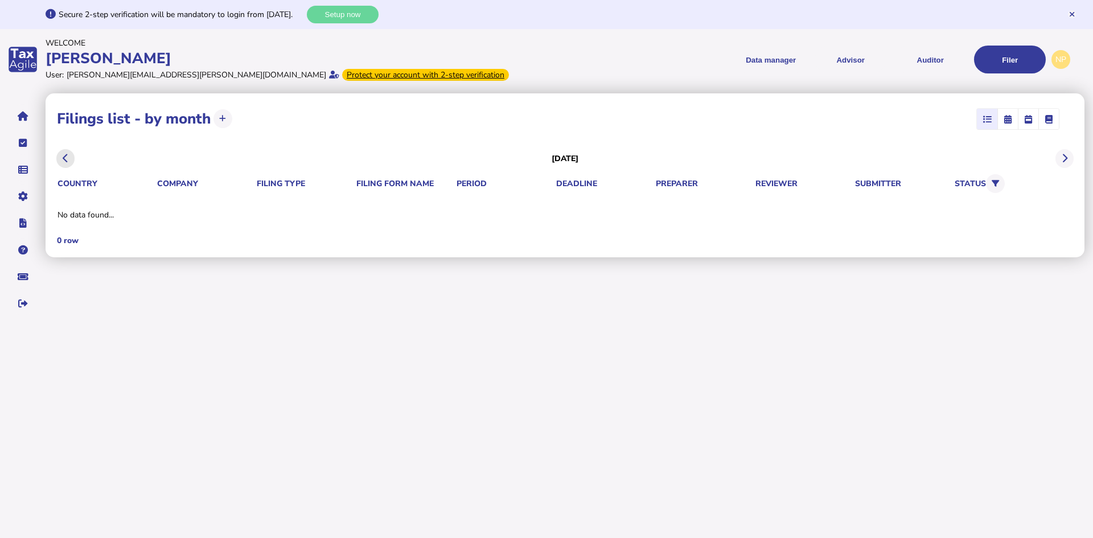
click at [68, 159] on icon at bounding box center [66, 158] width 6 height 1
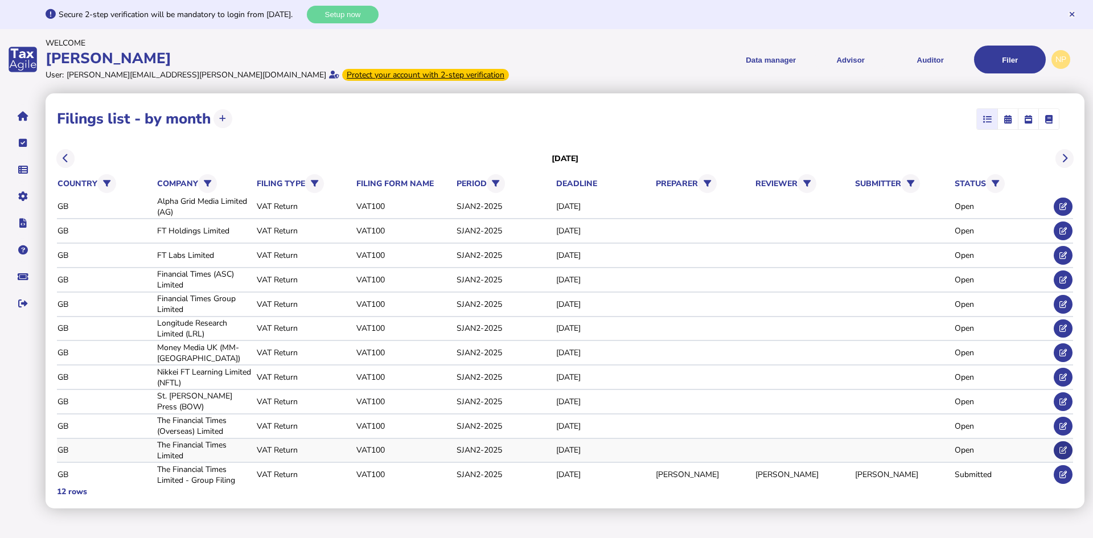
click at [1063, 447] on icon at bounding box center [1063, 449] width 7 height 7
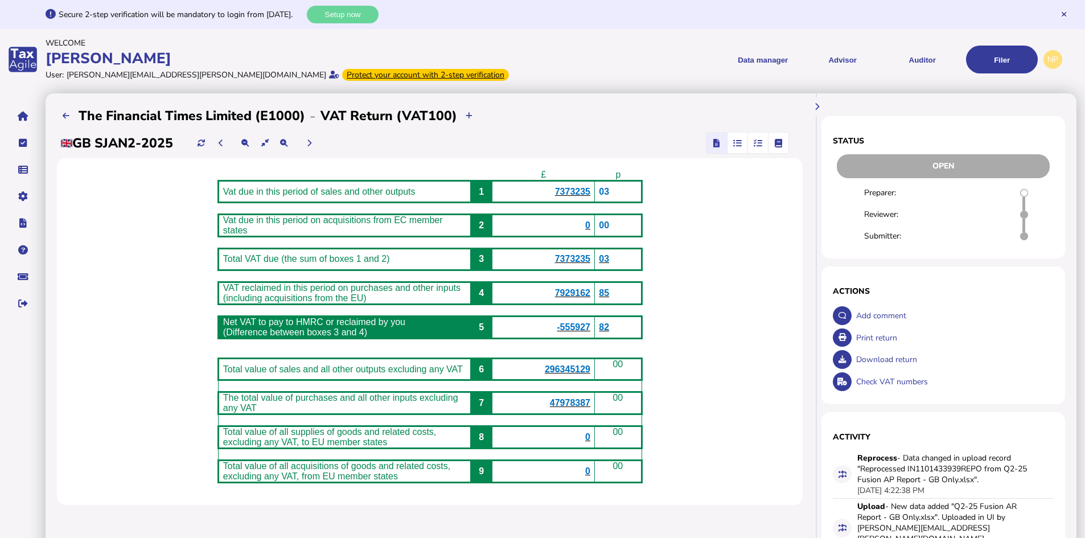
click at [757, 143] on icon "button" at bounding box center [758, 143] width 9 height 1
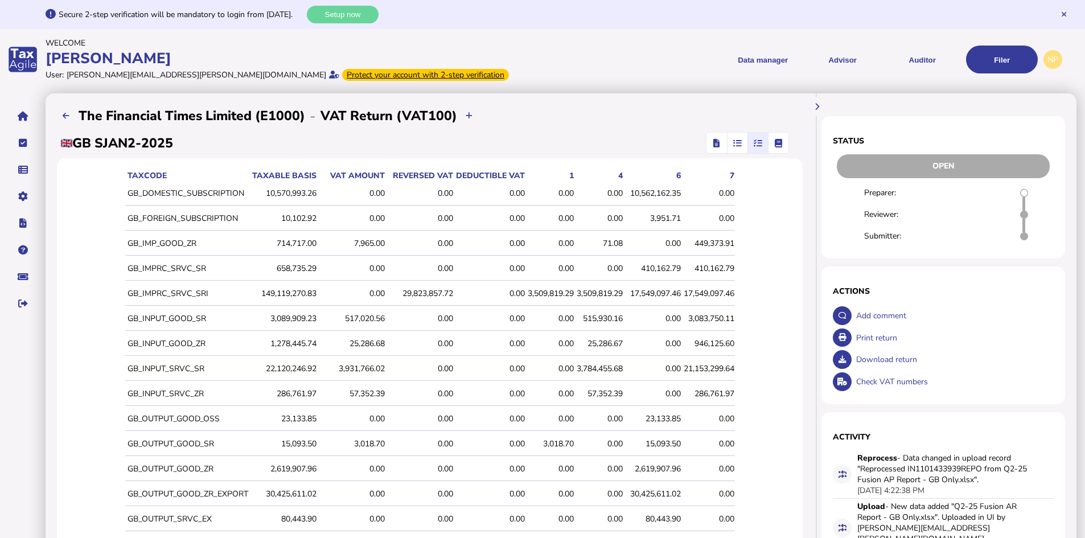
click at [737, 143] on icon "button" at bounding box center [737, 143] width 9 height 1
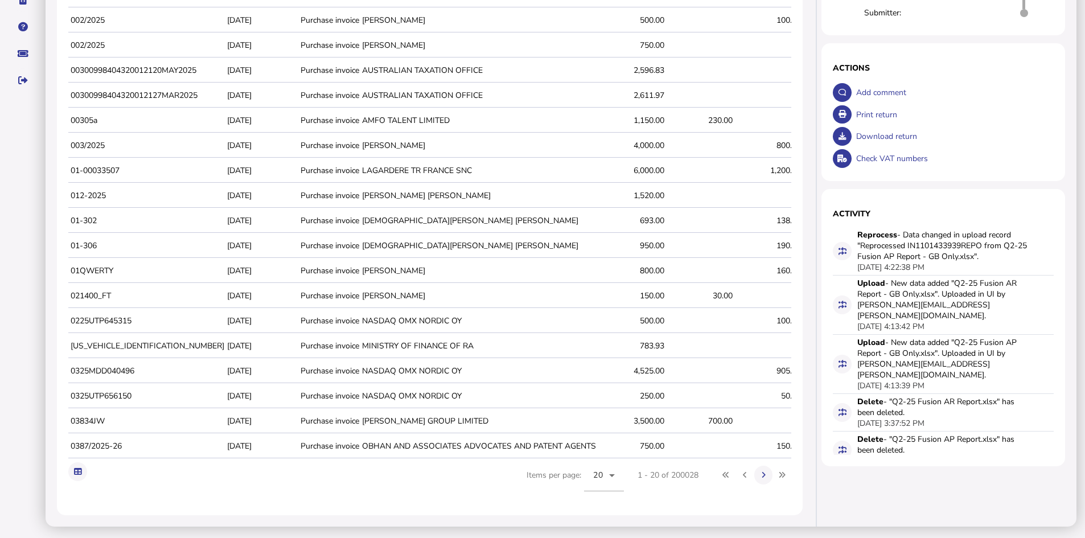
scroll to position [232, 0]
click at [78, 471] on icon at bounding box center [77, 471] width 7 height 7
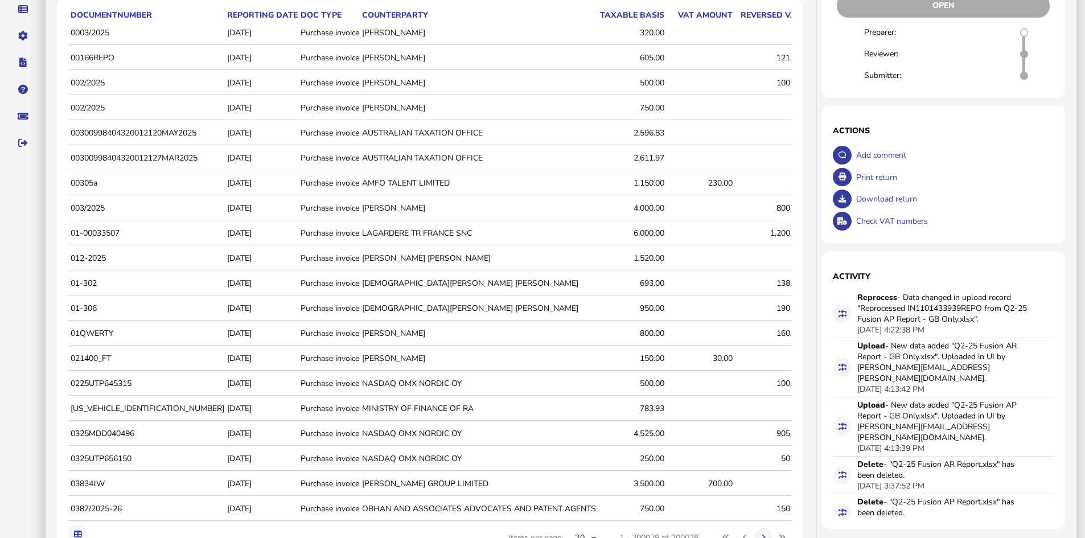
scroll to position [0, 0]
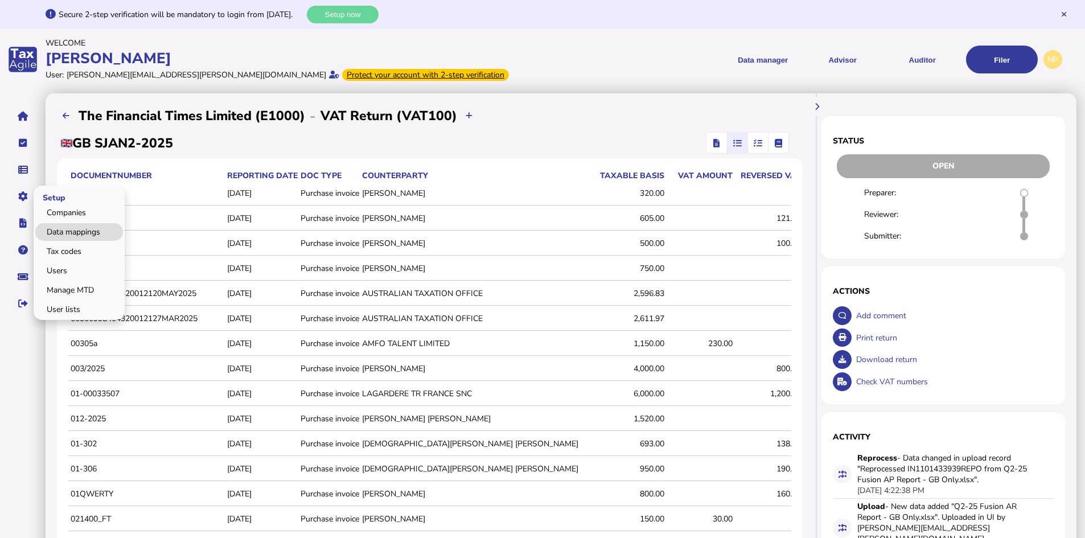
click at [83, 232] on link "Data mappings" at bounding box center [79, 232] width 88 height 18
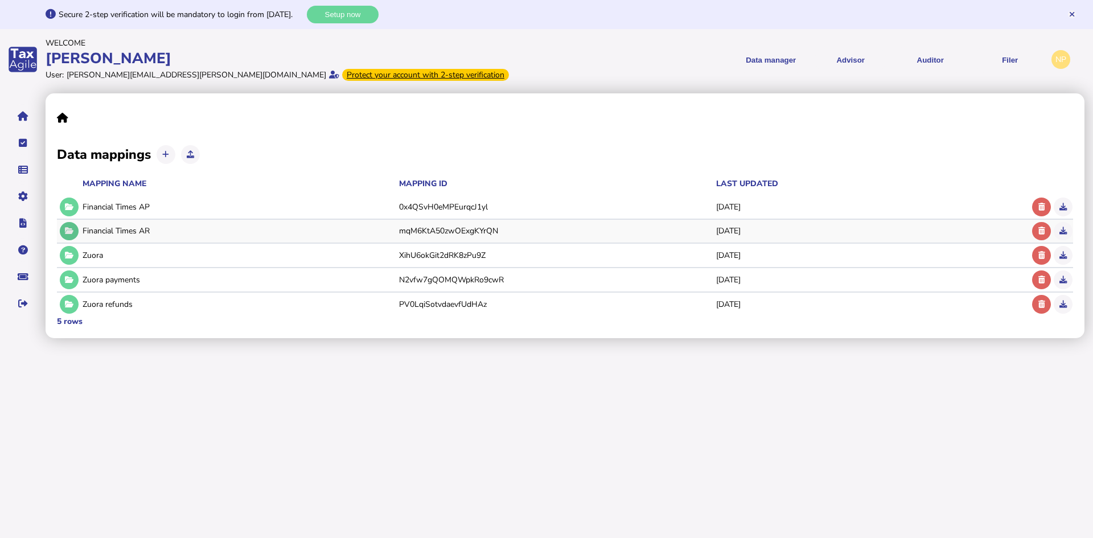
click at [65, 227] on icon at bounding box center [69, 230] width 9 height 7
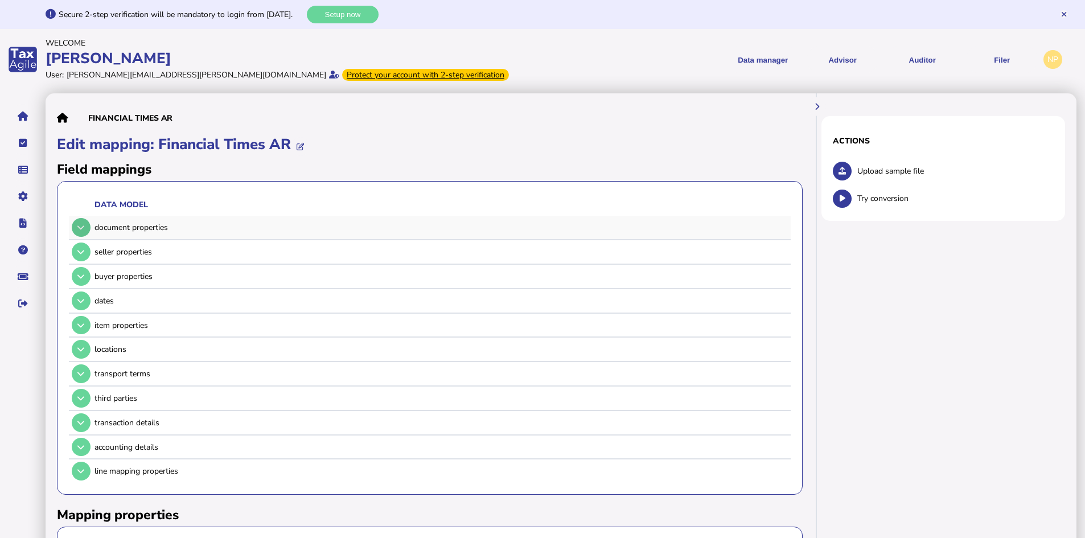
click at [79, 227] on icon at bounding box center [80, 227] width 7 height 7
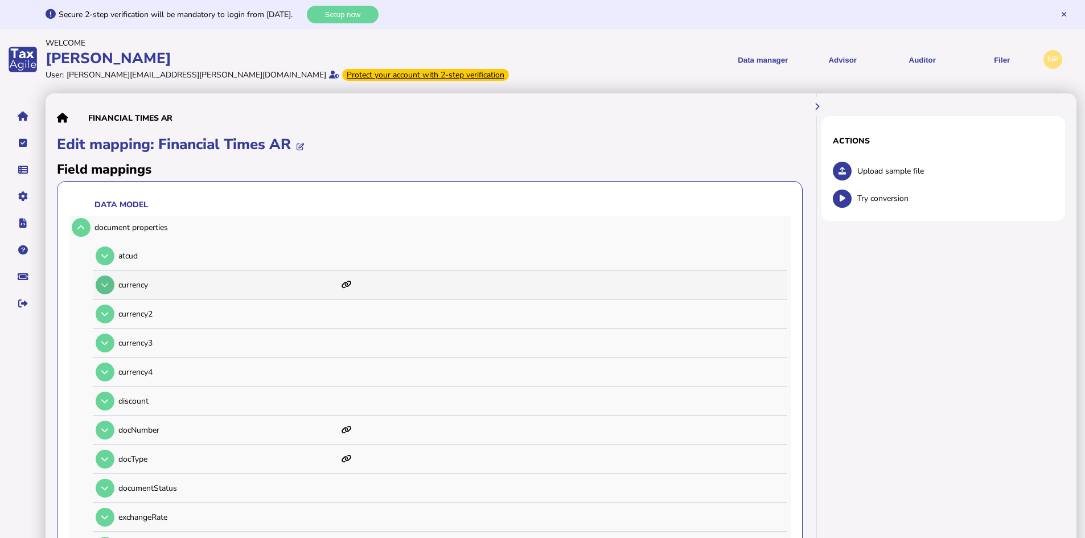
click at [104, 284] on icon at bounding box center [104, 284] width 7 height 7
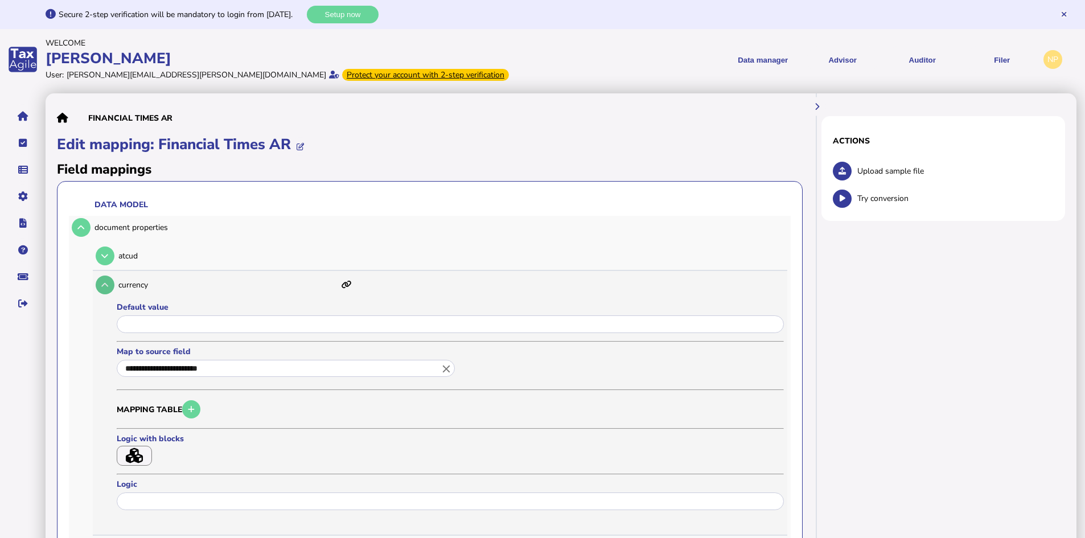
click at [106, 284] on icon at bounding box center [104, 284] width 7 height 7
